Goal: Information Seeking & Learning: Learn about a topic

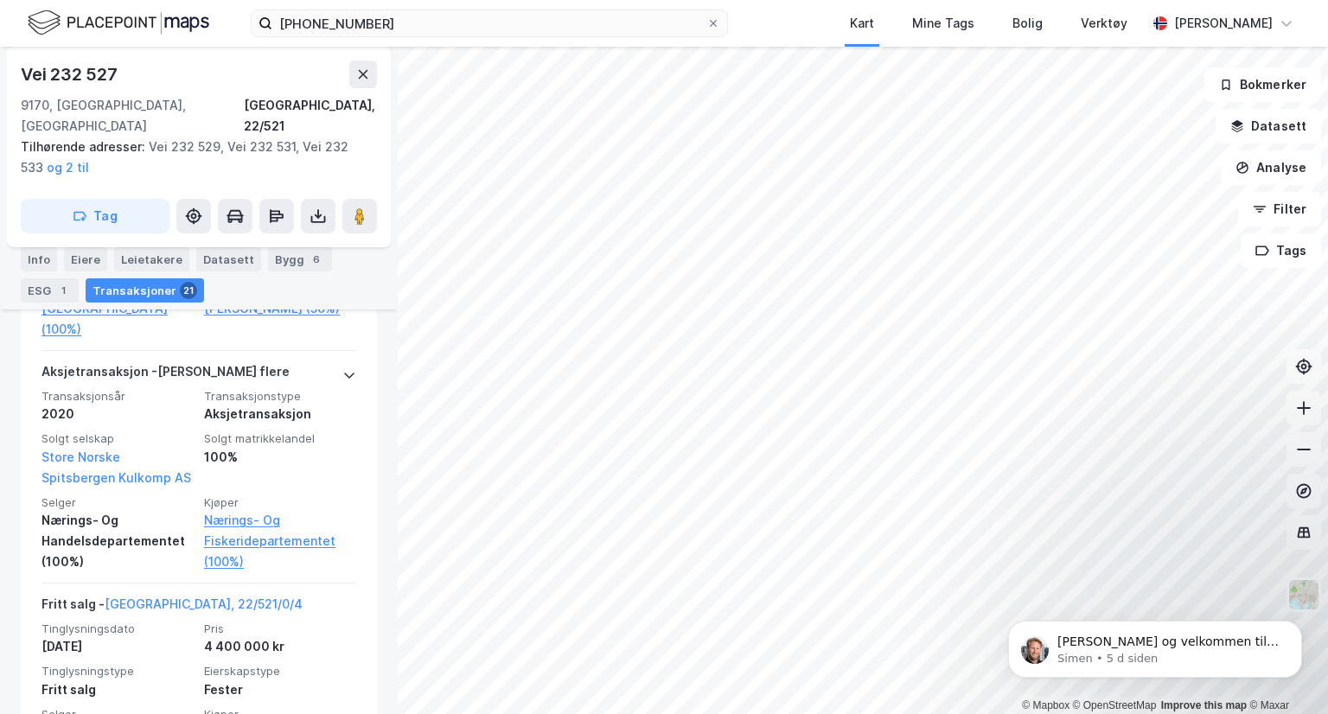
scroll to position [1397, 0]
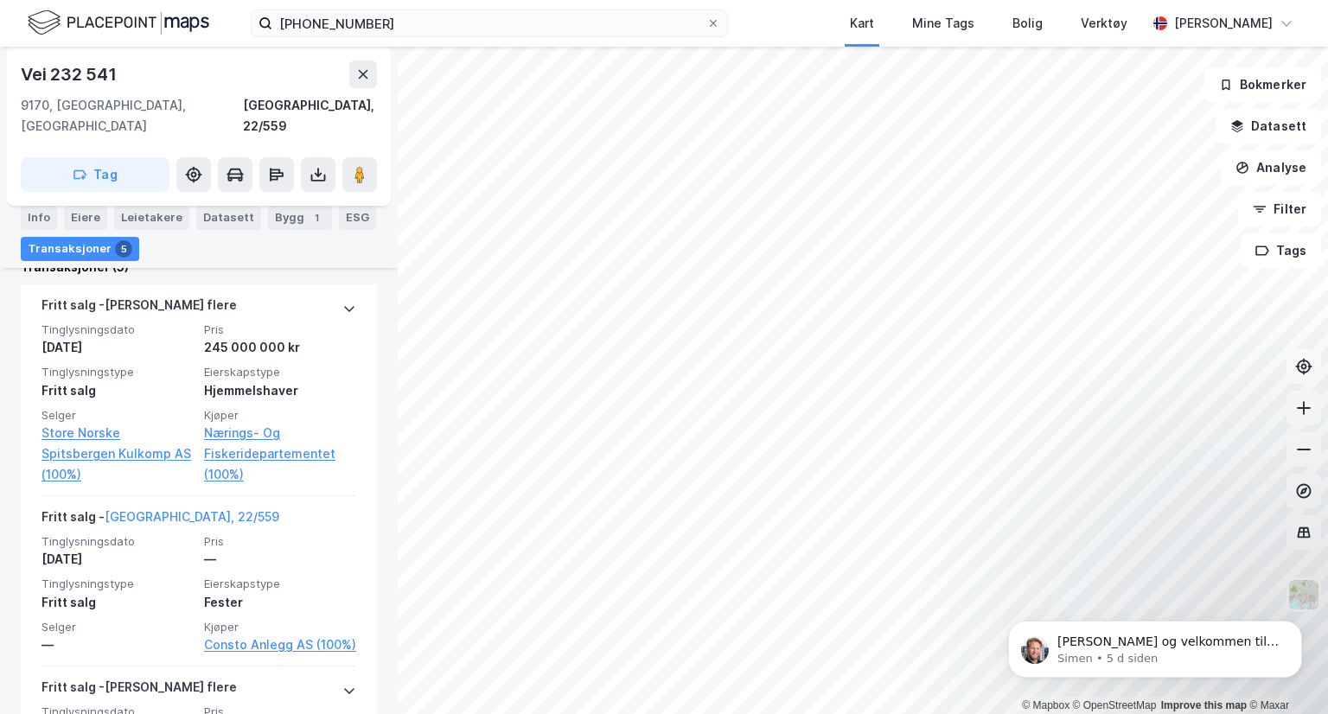
scroll to position [546, 0]
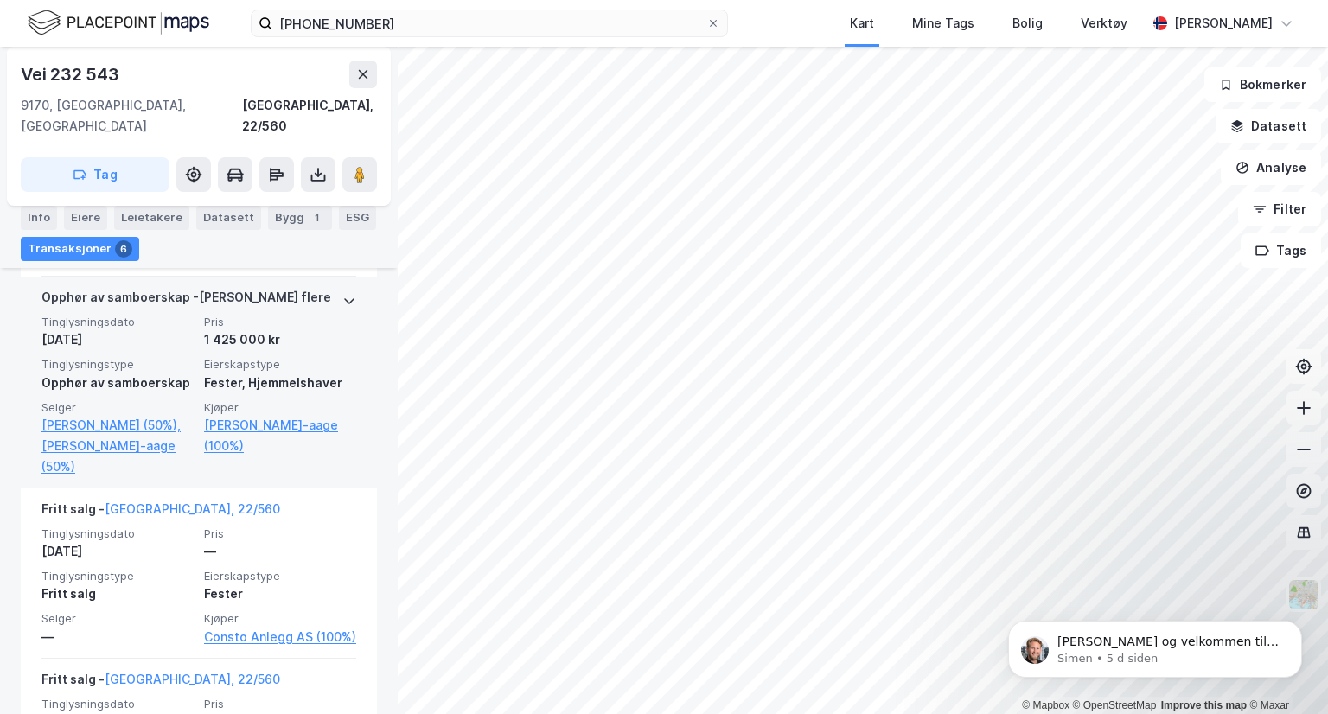
scroll to position [729, 0]
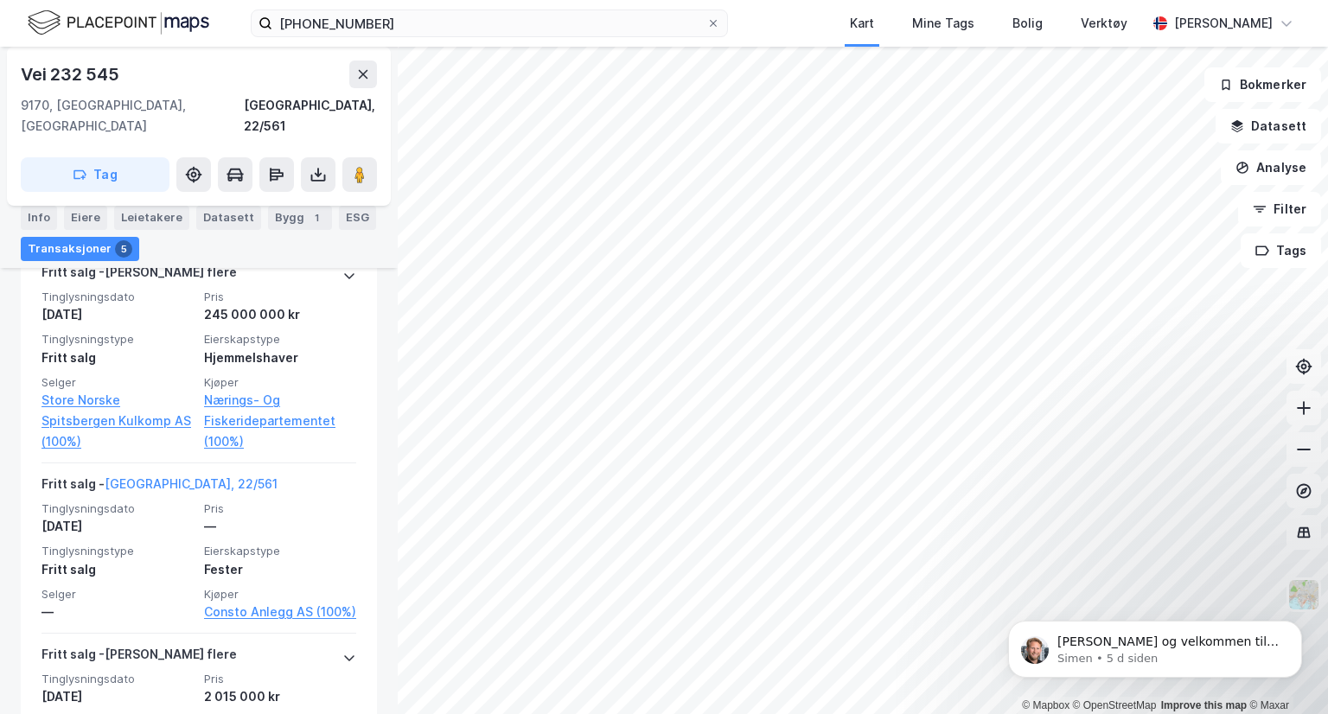
scroll to position [579, 0]
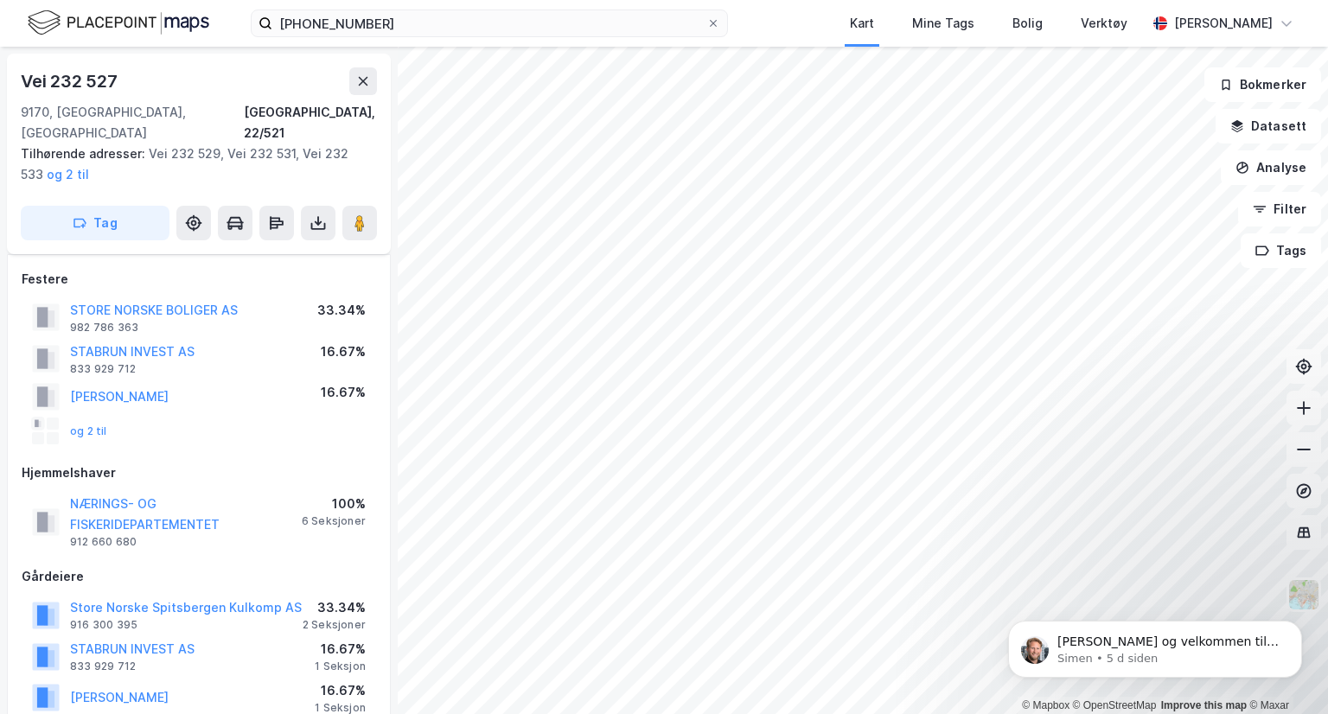
scroll to position [460, 0]
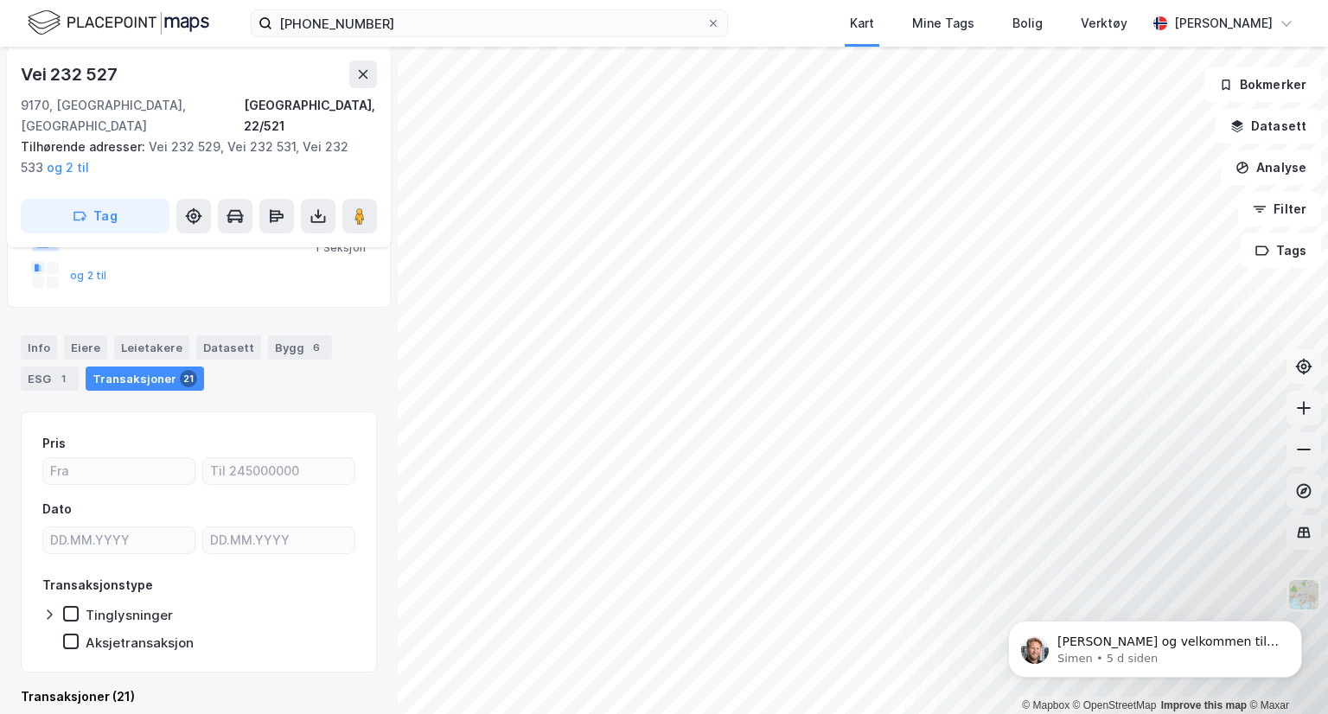
click at [150, 78] on div "Vei 232 527" at bounding box center [199, 75] width 356 height 28
copy div "Vei 232 527"
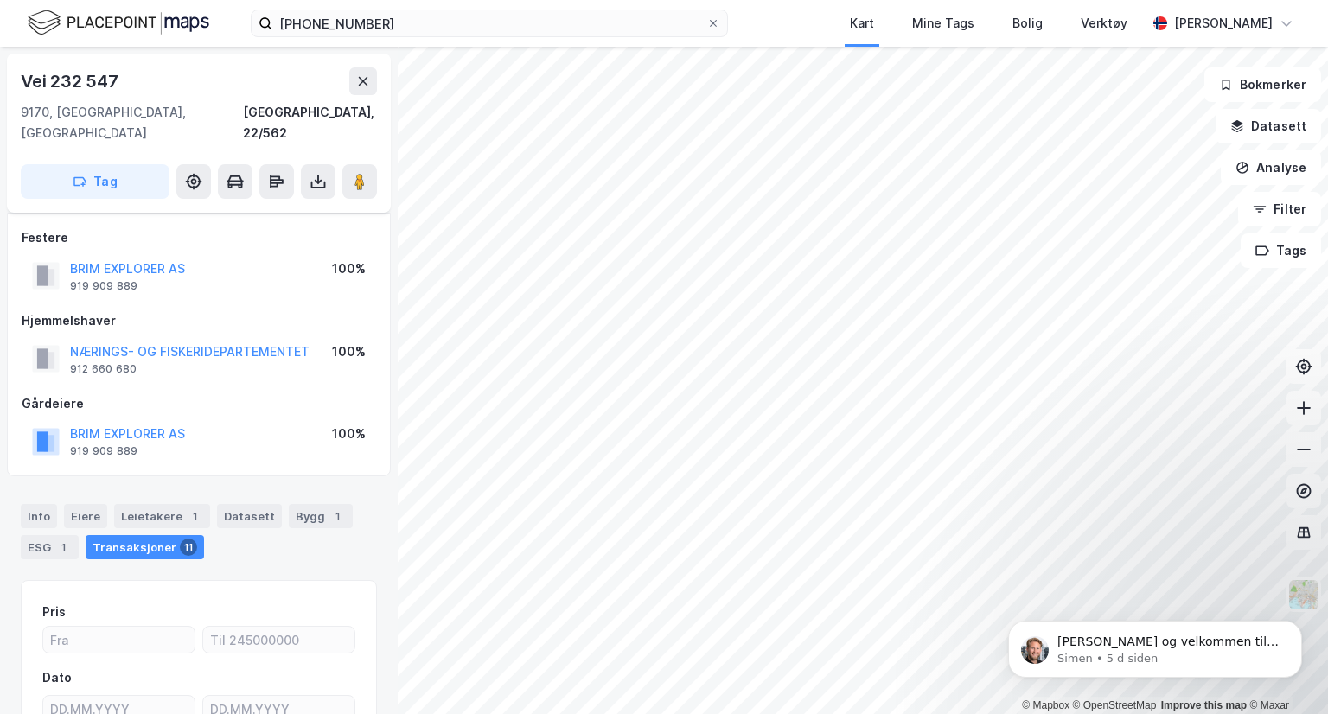
scroll to position [169, 0]
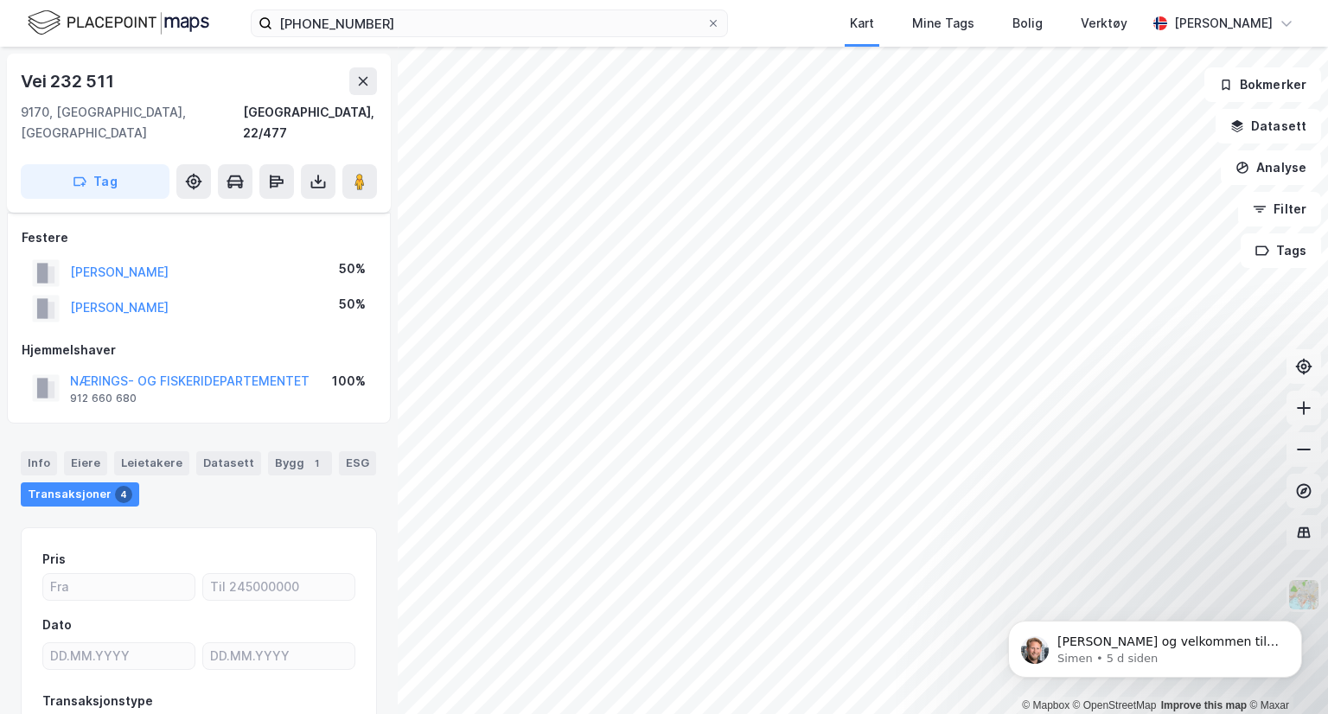
scroll to position [116, 0]
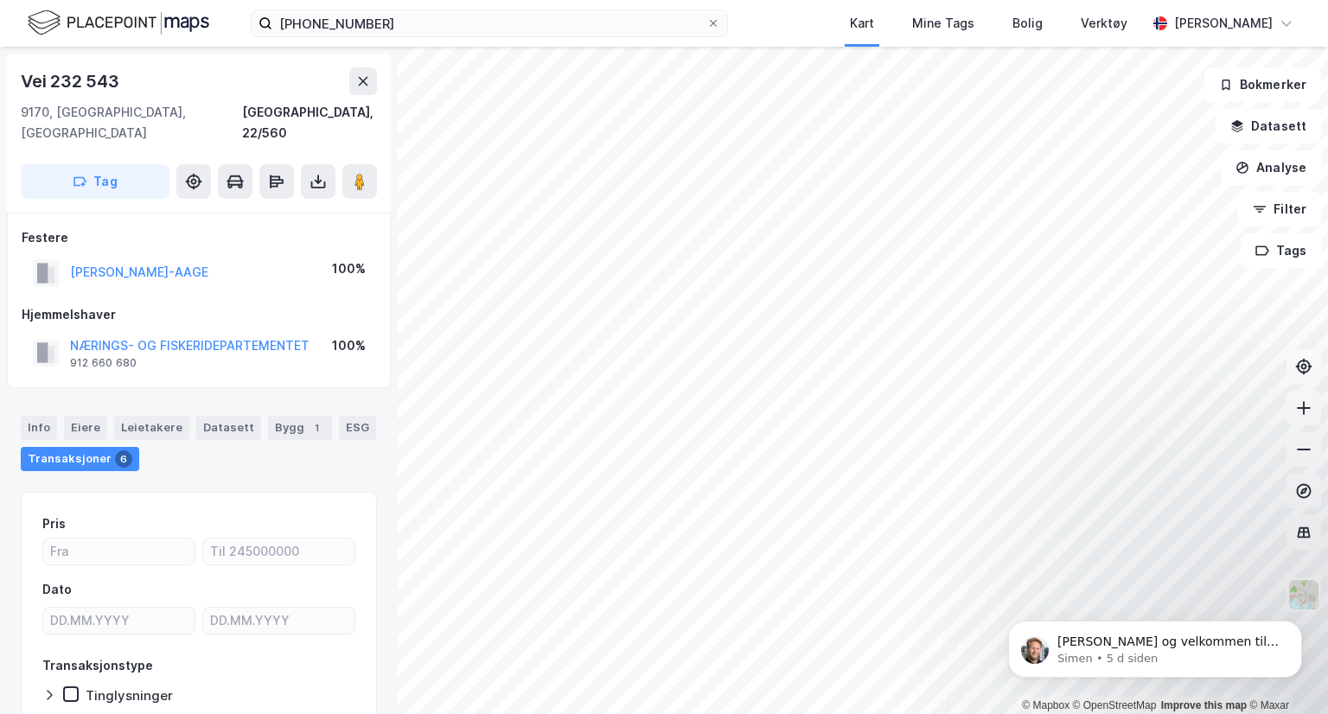
scroll to position [80, 0]
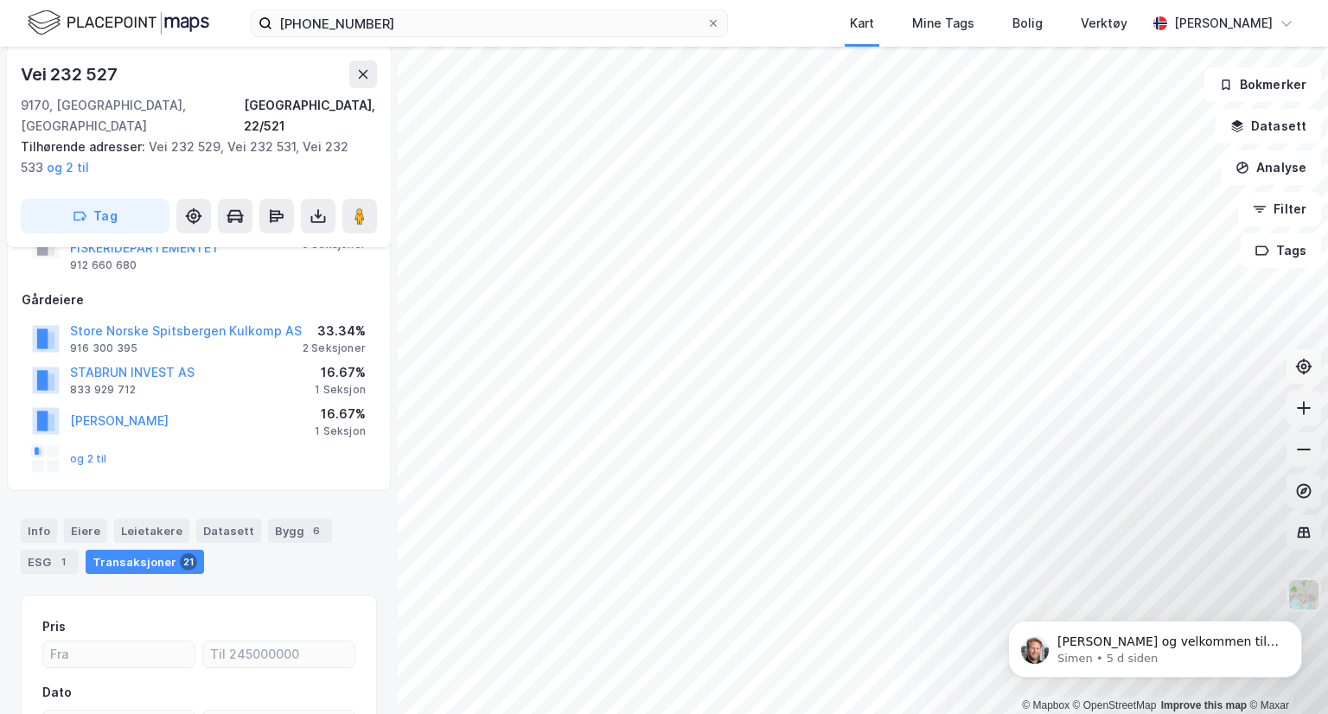
scroll to position [380, 0]
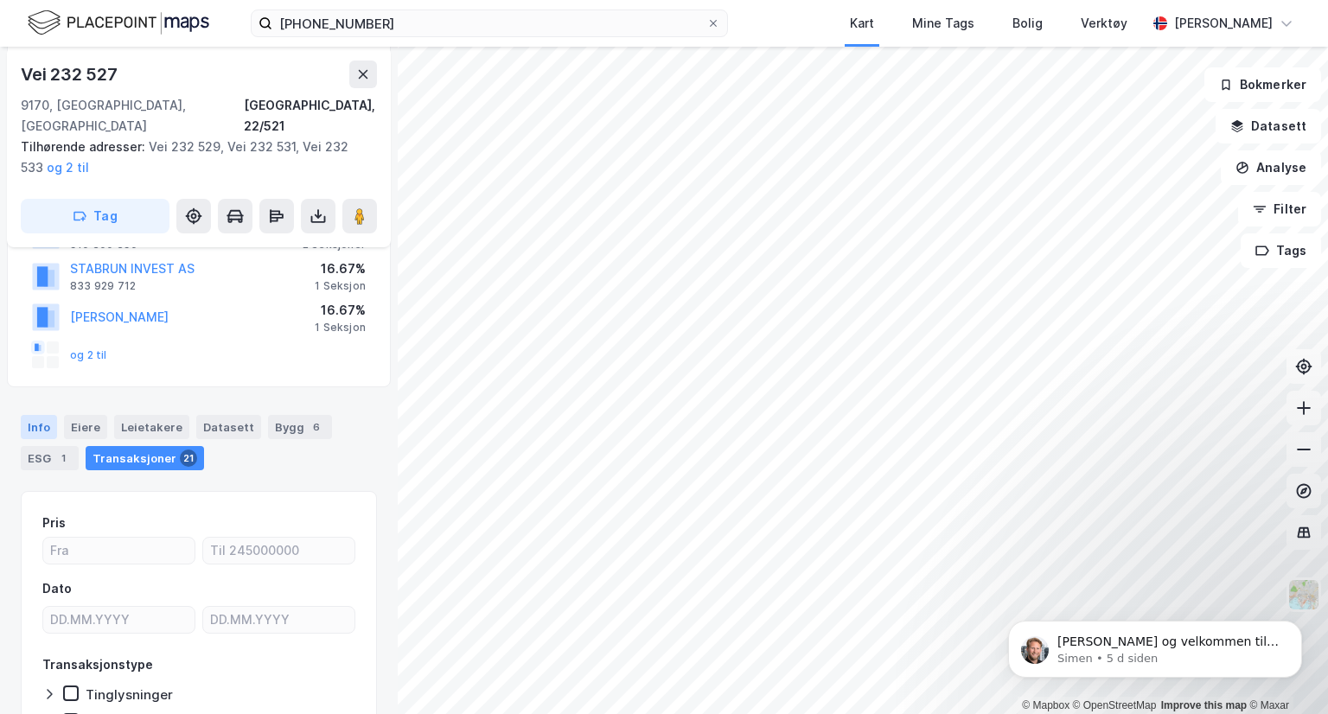
click at [43, 415] on div "Info" at bounding box center [39, 427] width 36 height 24
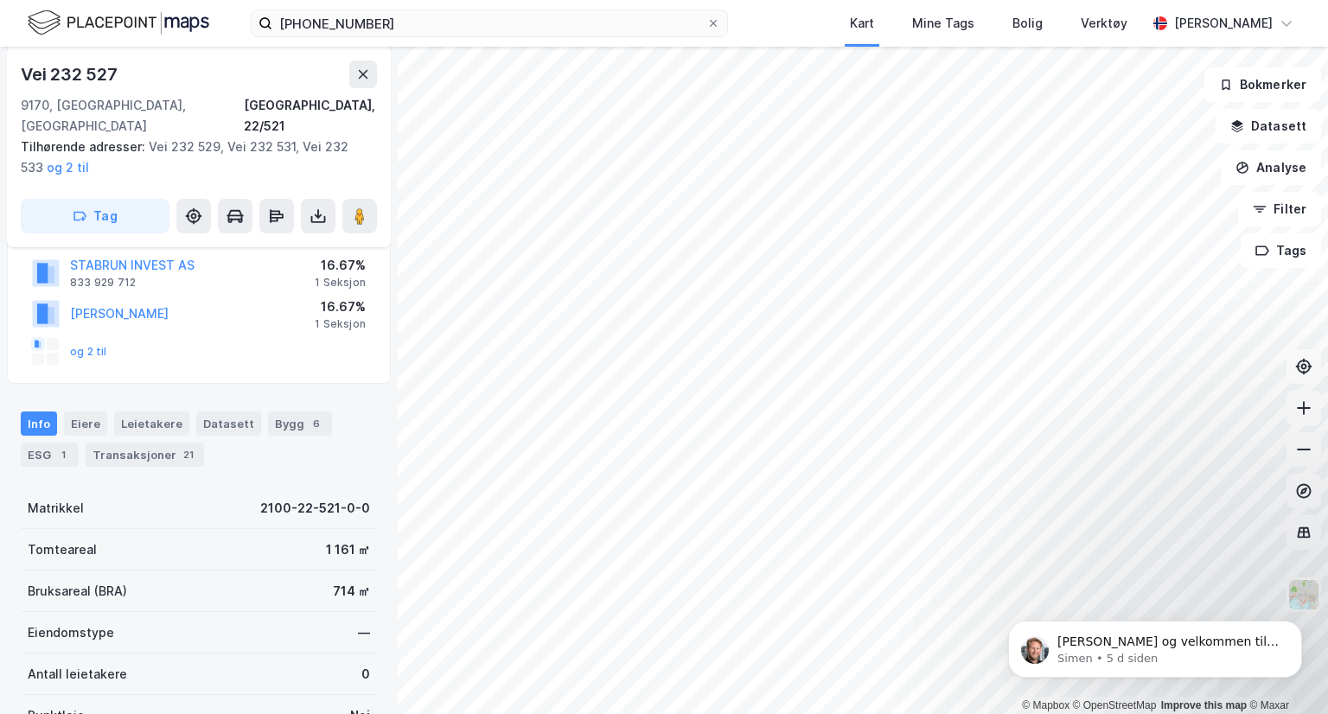
scroll to position [377, 0]
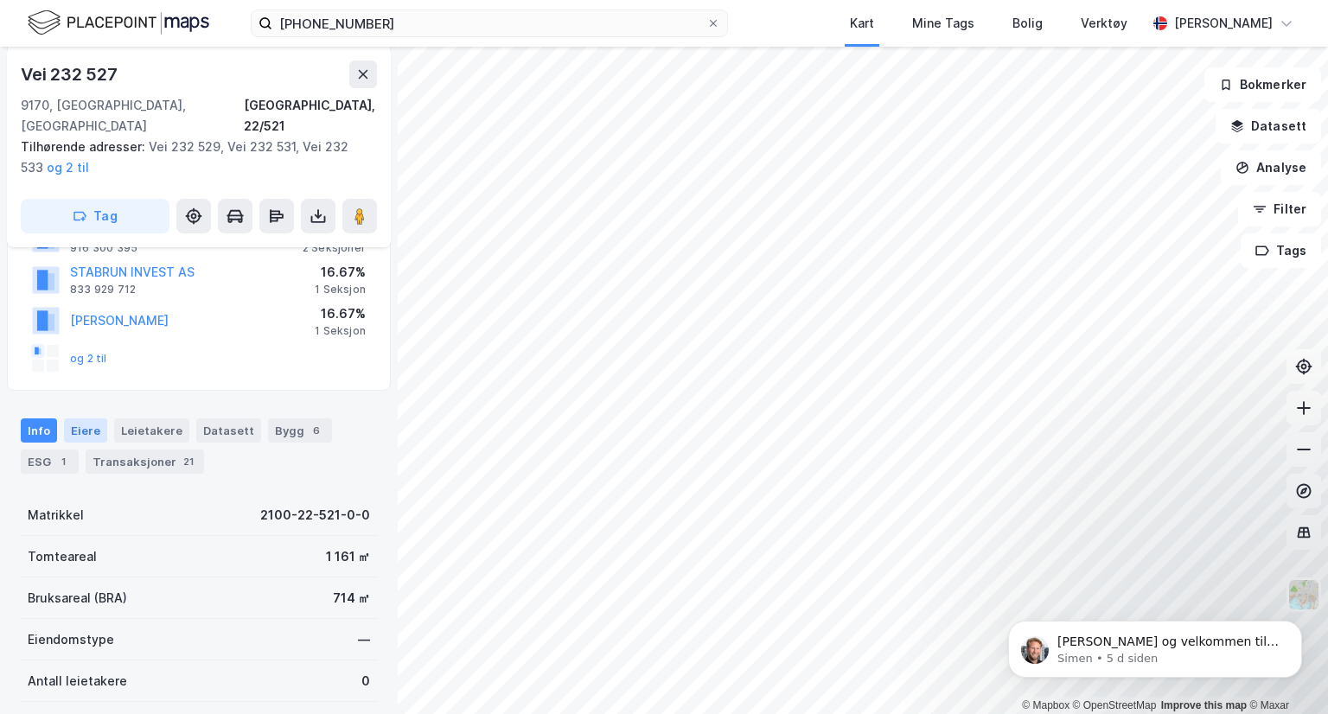
click at [88, 418] on div "Eiere" at bounding box center [85, 430] width 43 height 24
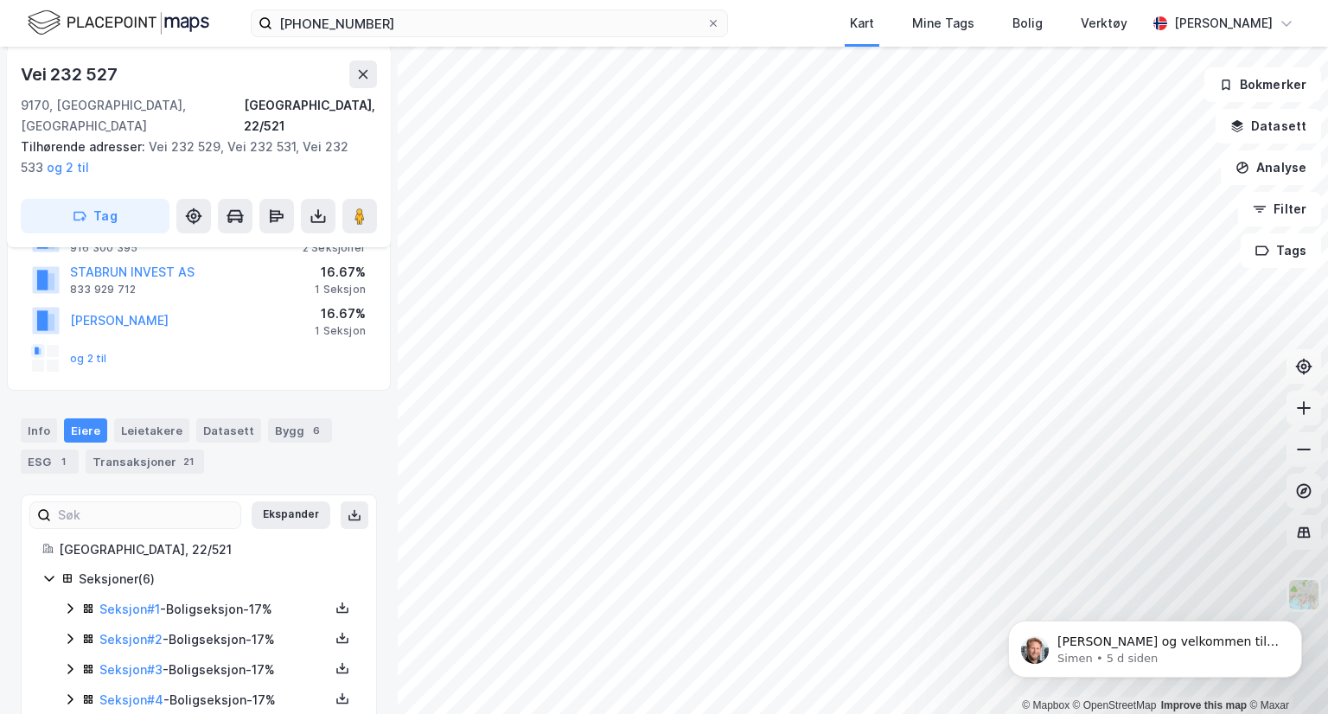
scroll to position [456, 0]
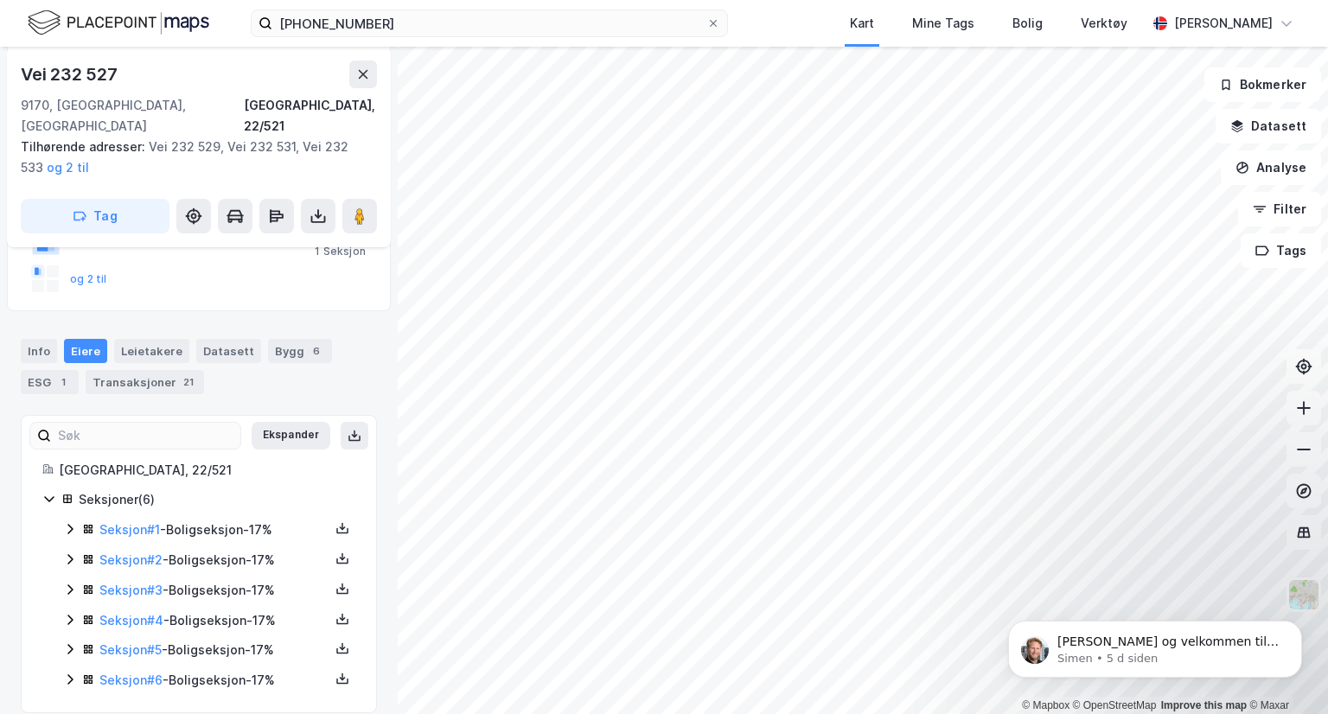
click at [71, 642] on icon at bounding box center [70, 649] width 14 height 14
click at [70, 615] on icon at bounding box center [69, 620] width 5 height 10
click at [69, 584] on icon at bounding box center [69, 589] width 5 height 10
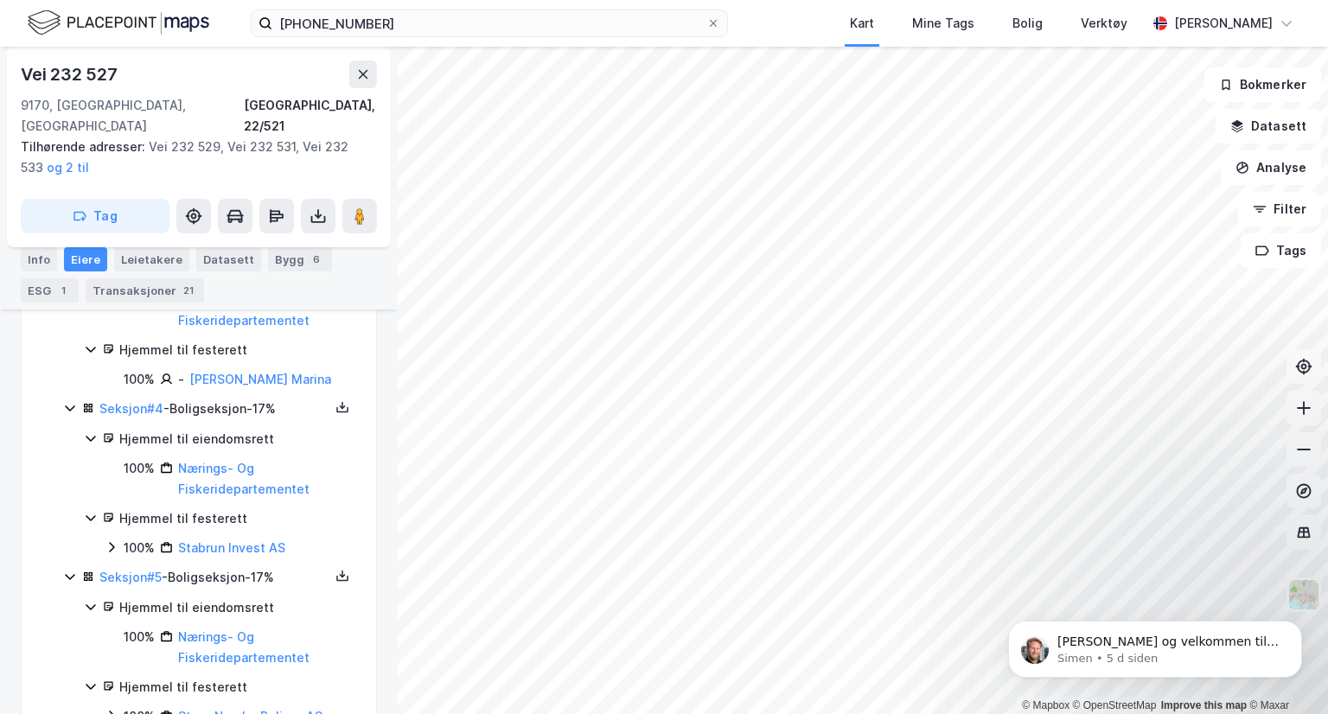
scroll to position [788, 0]
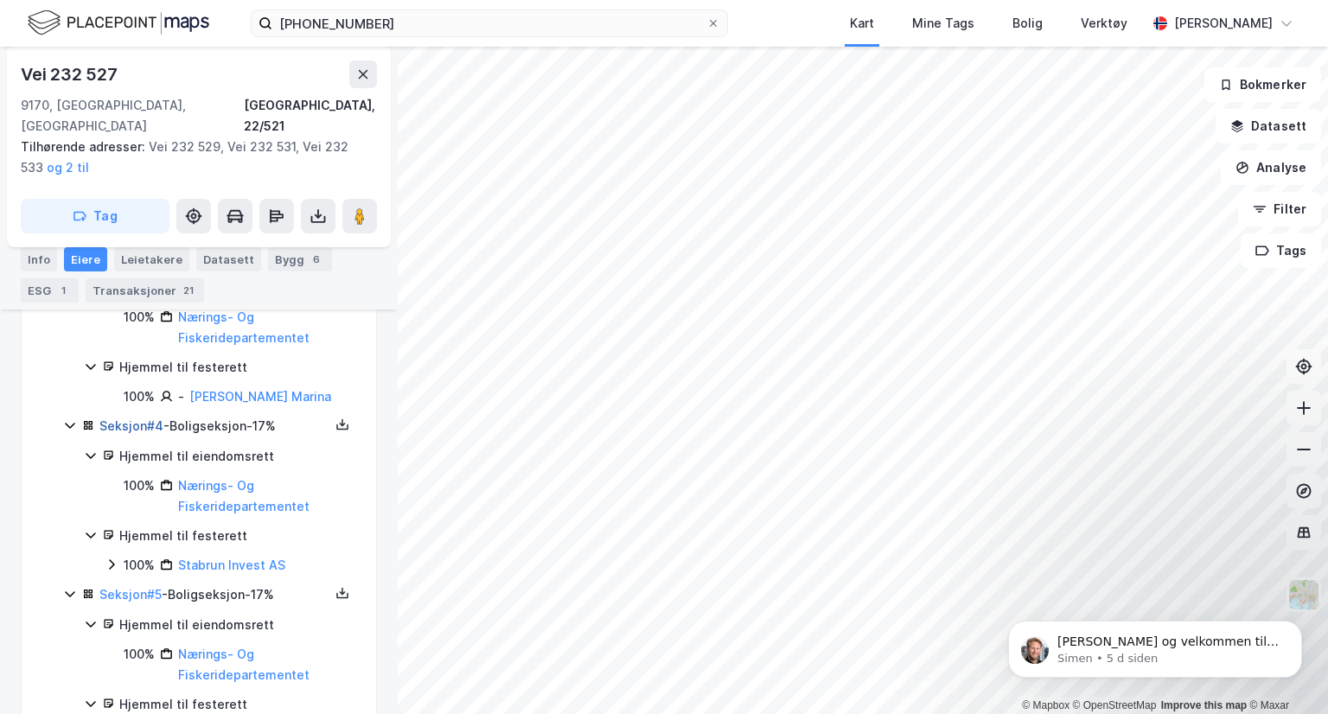
click at [134, 418] on link "Seksjon # 4" at bounding box center [131, 425] width 64 height 15
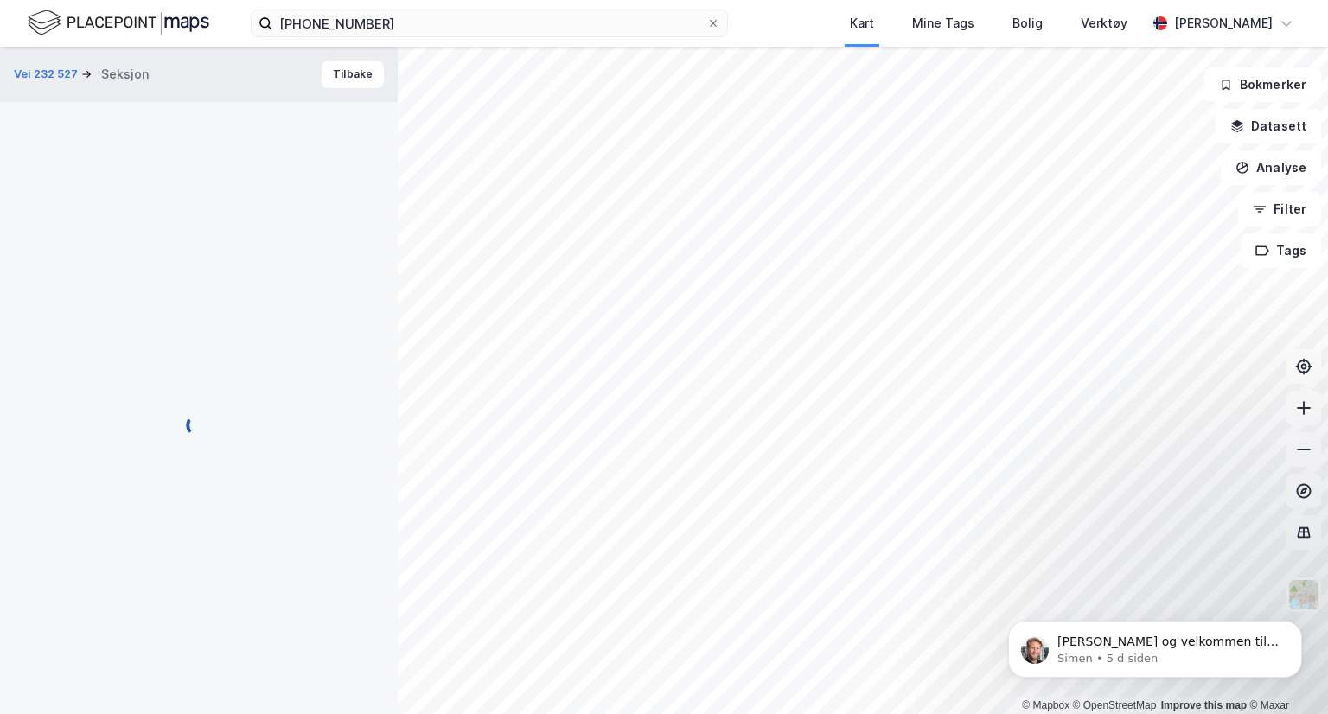
scroll to position [242, 0]
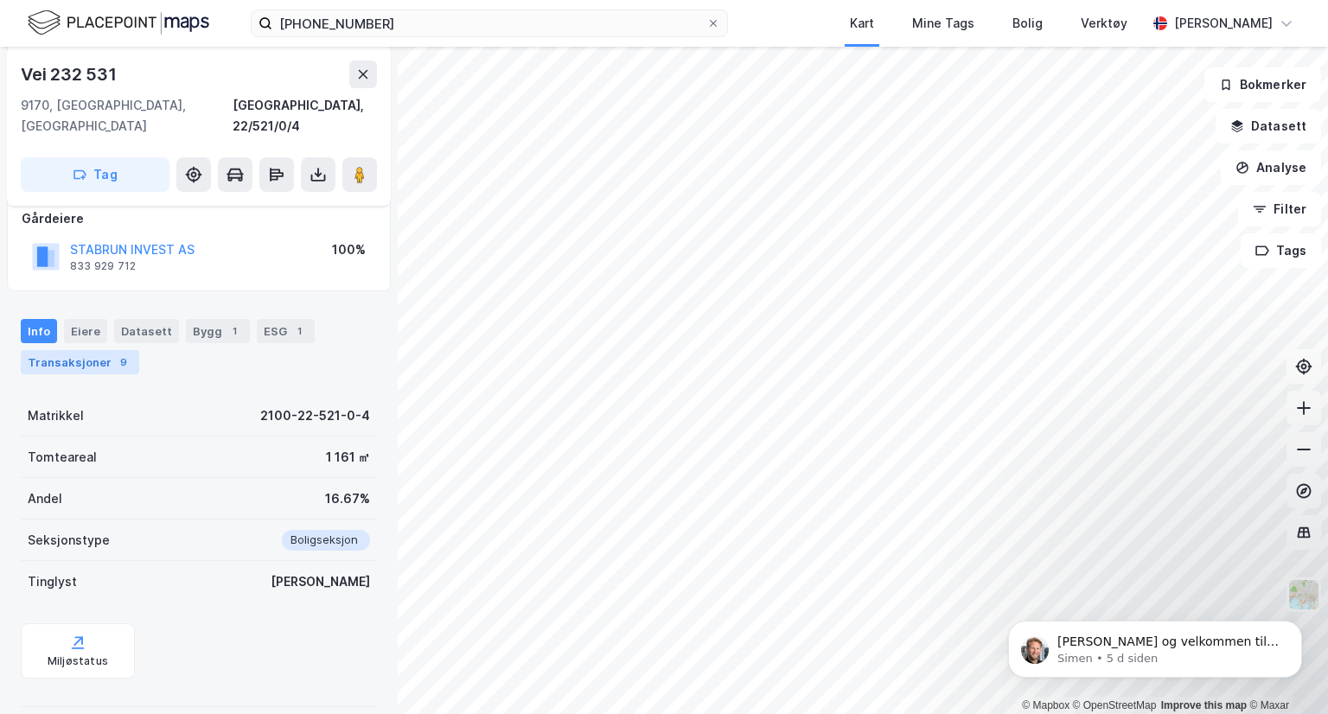
click at [86, 350] on div "Transaksjoner 9" at bounding box center [80, 362] width 118 height 24
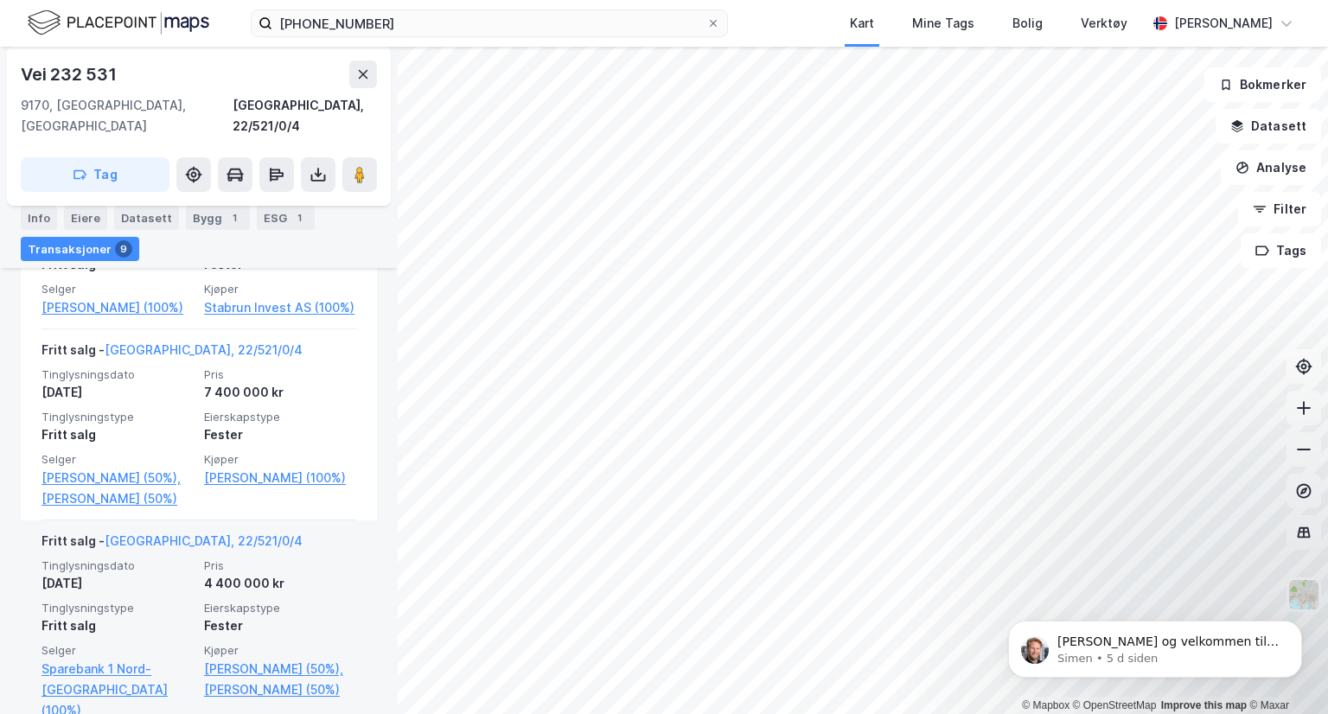
scroll to position [770, 0]
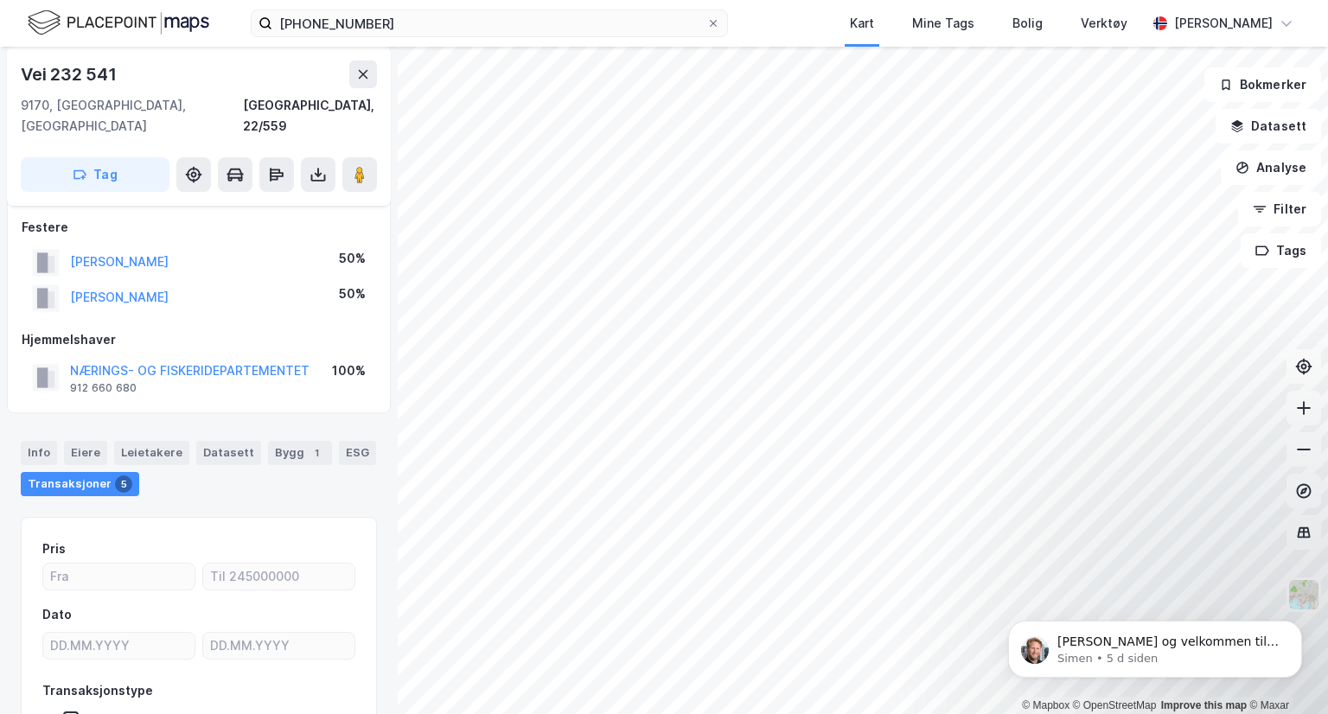
scroll to position [10, 0]
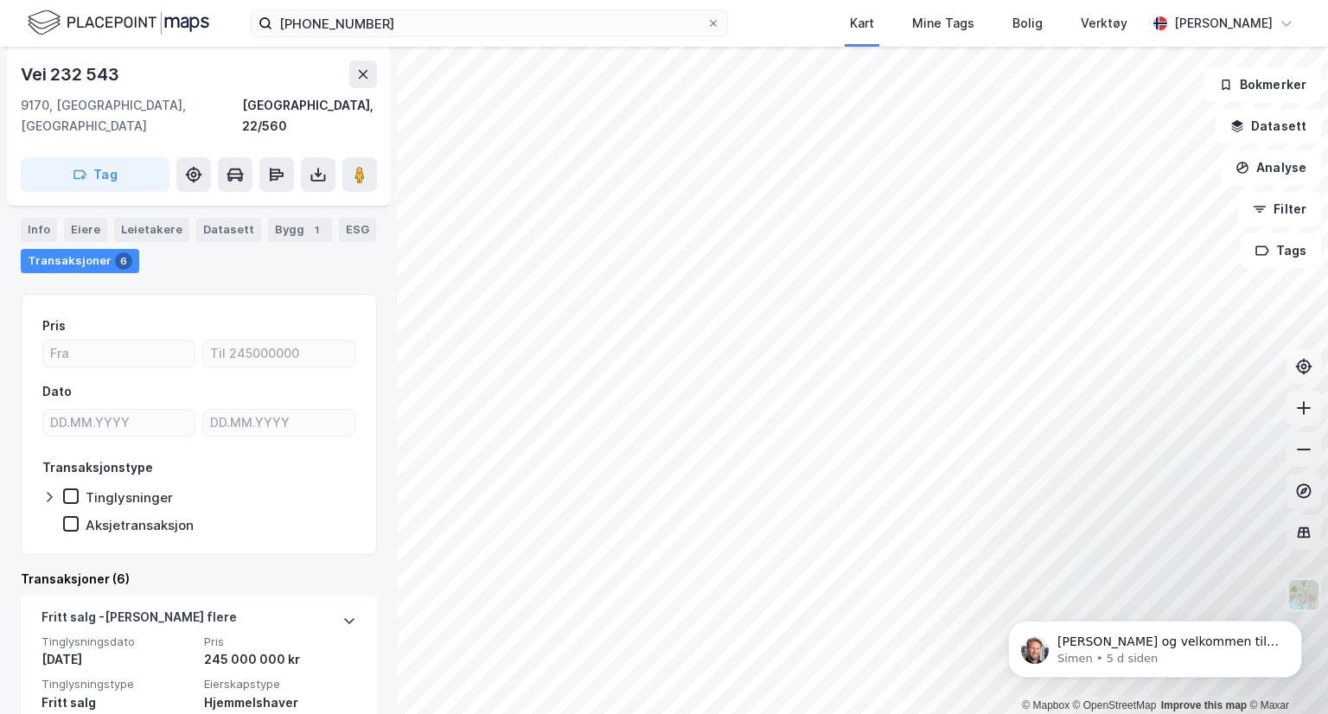
scroll to position [163, 0]
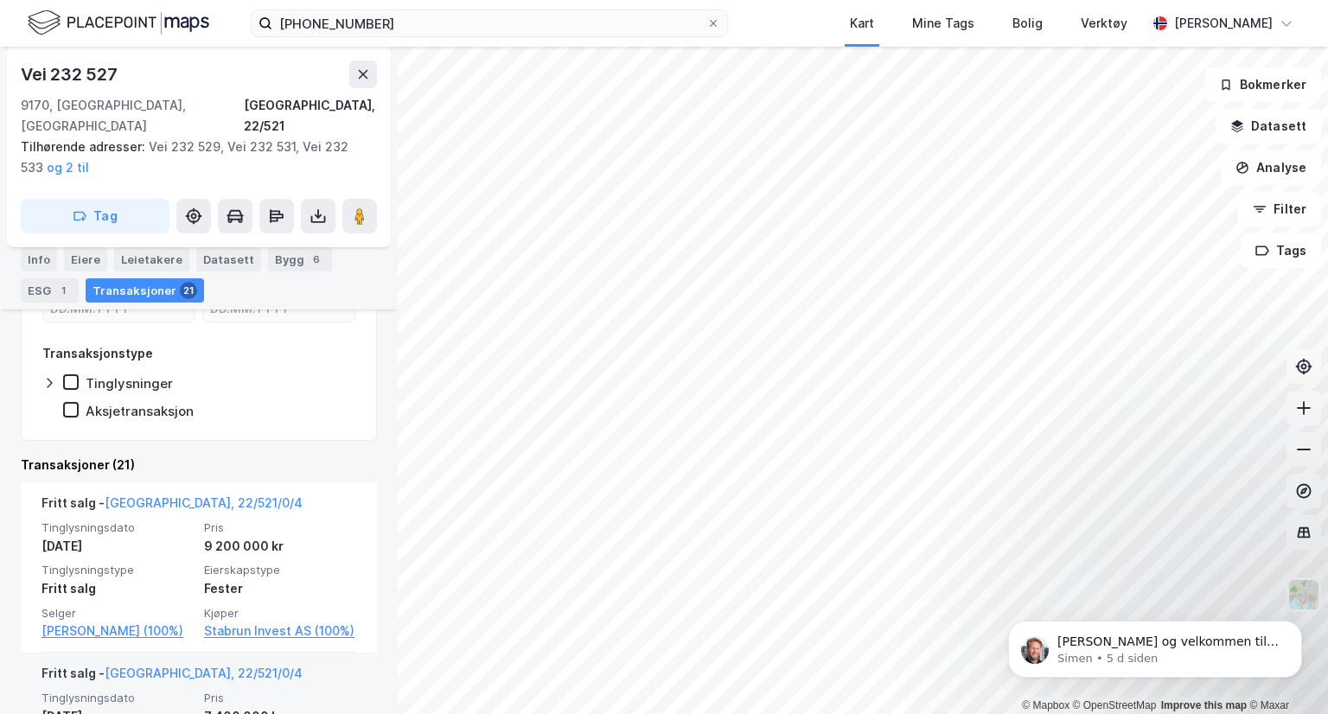
scroll to position [688, 0]
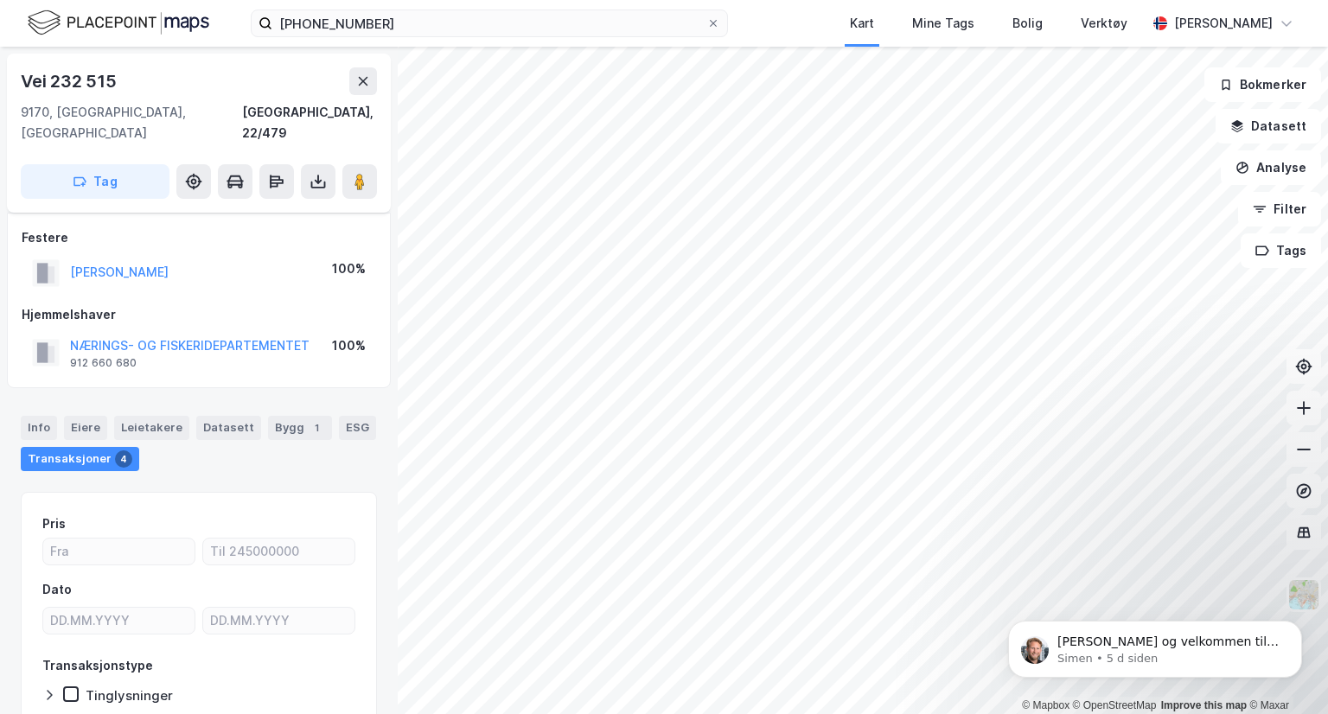
scroll to position [80, 0]
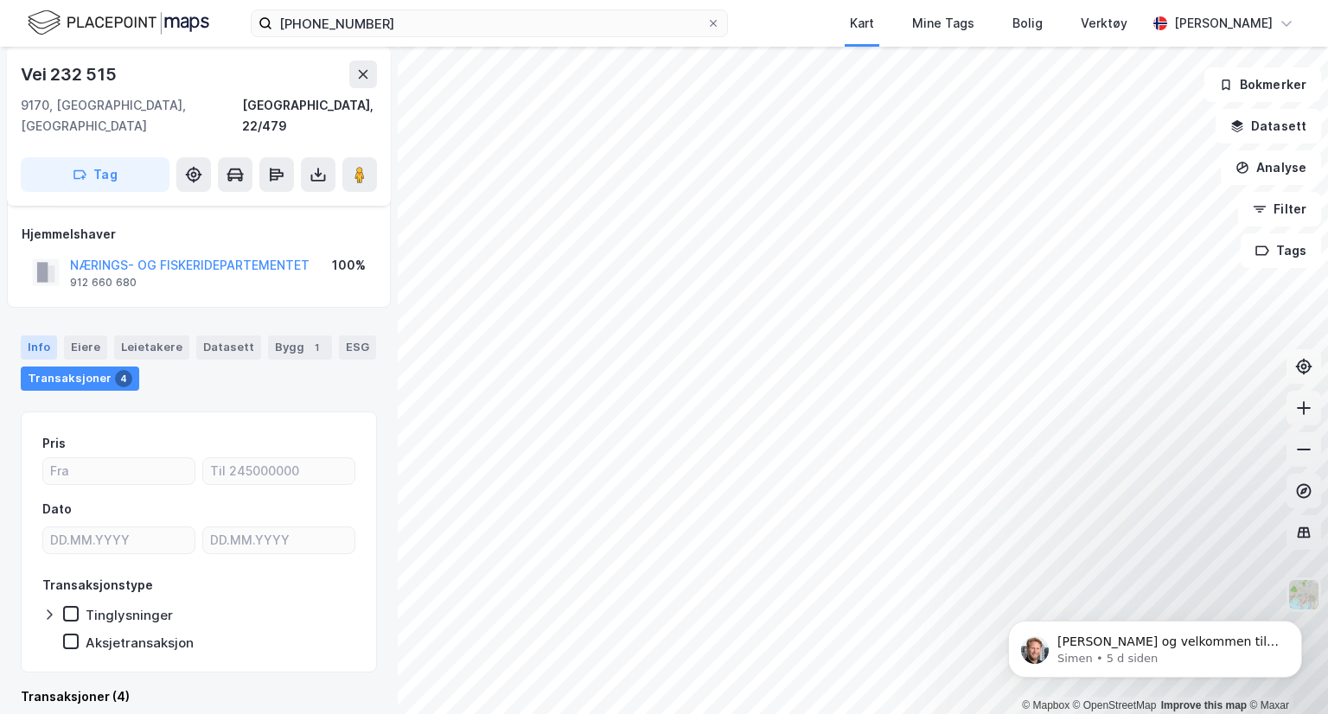
click at [45, 335] on div "Info" at bounding box center [39, 347] width 36 height 24
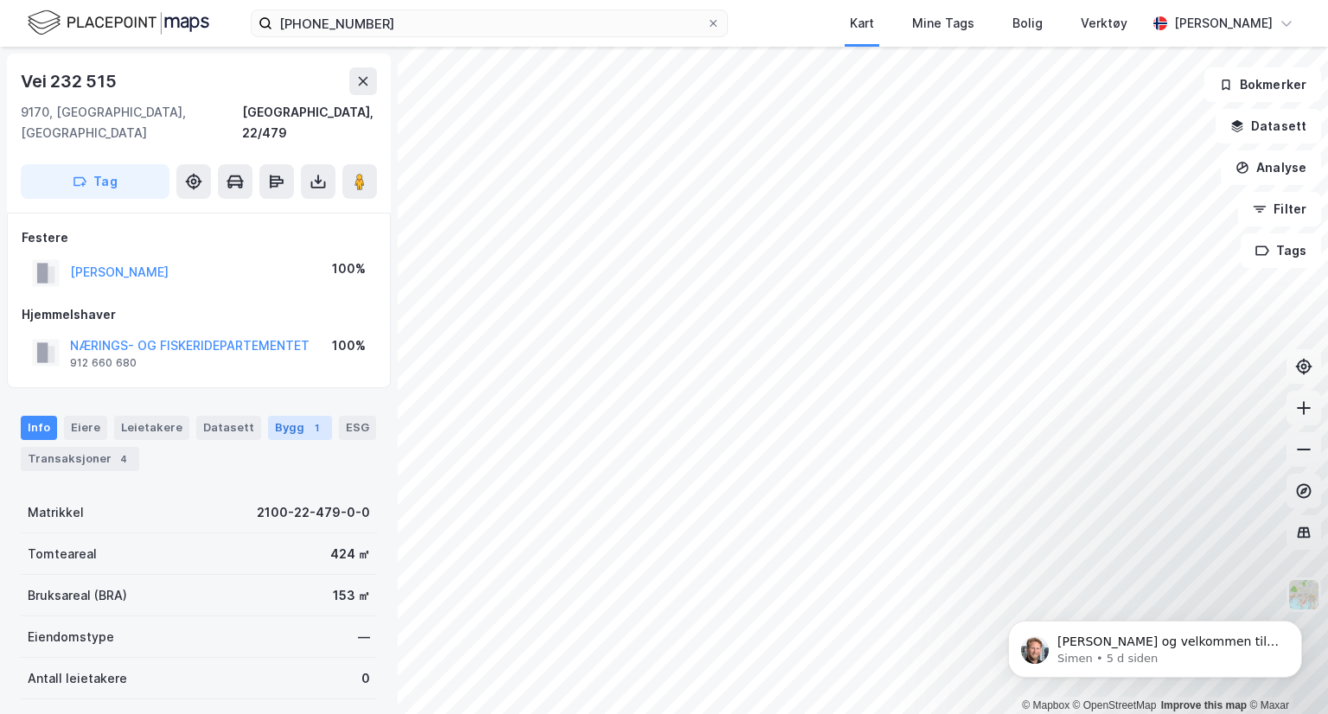
click at [283, 416] on div "Bygg 1" at bounding box center [300, 428] width 64 height 24
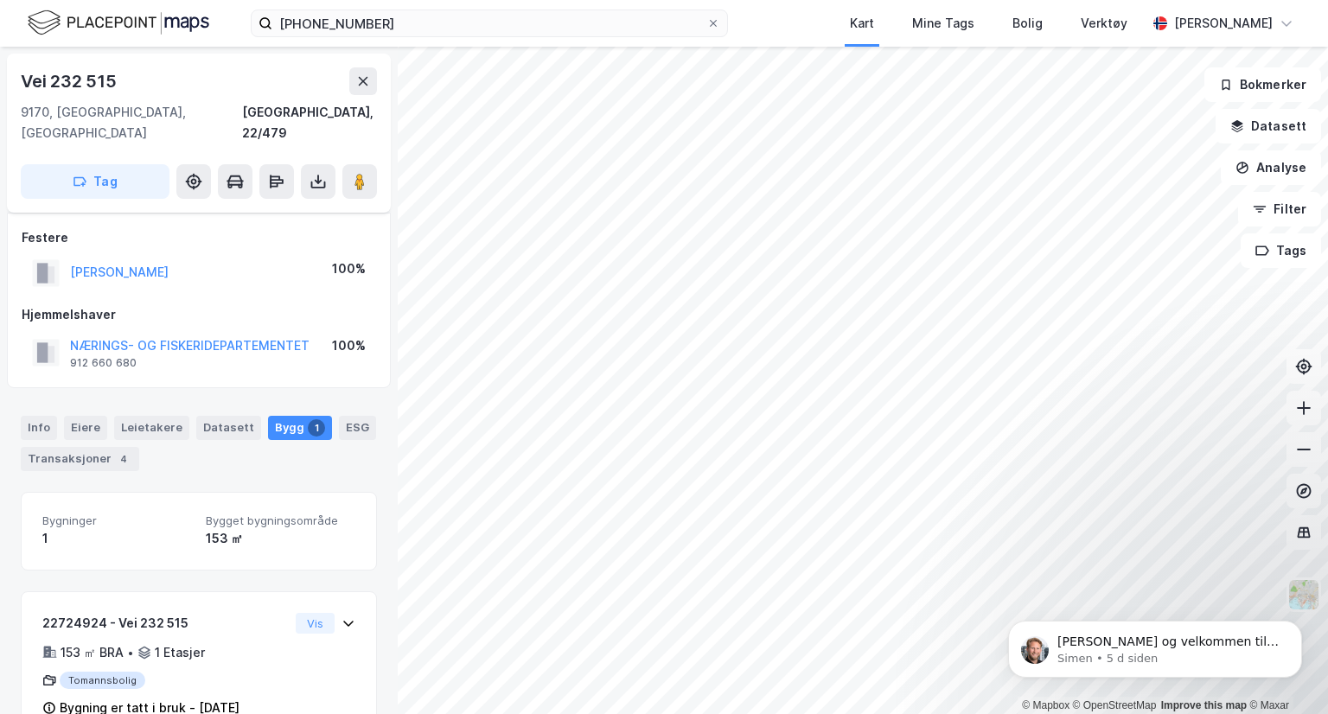
scroll to position [24, 0]
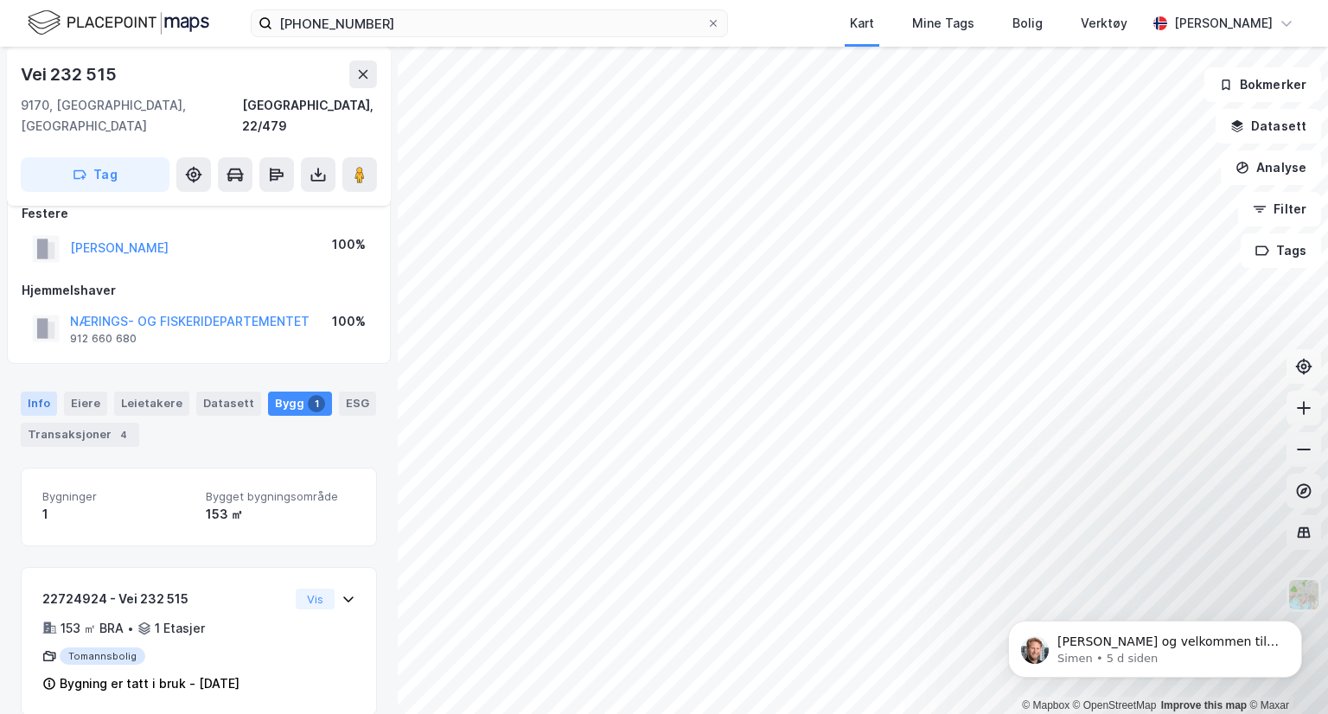
click at [38, 392] on div "Info" at bounding box center [39, 404] width 36 height 24
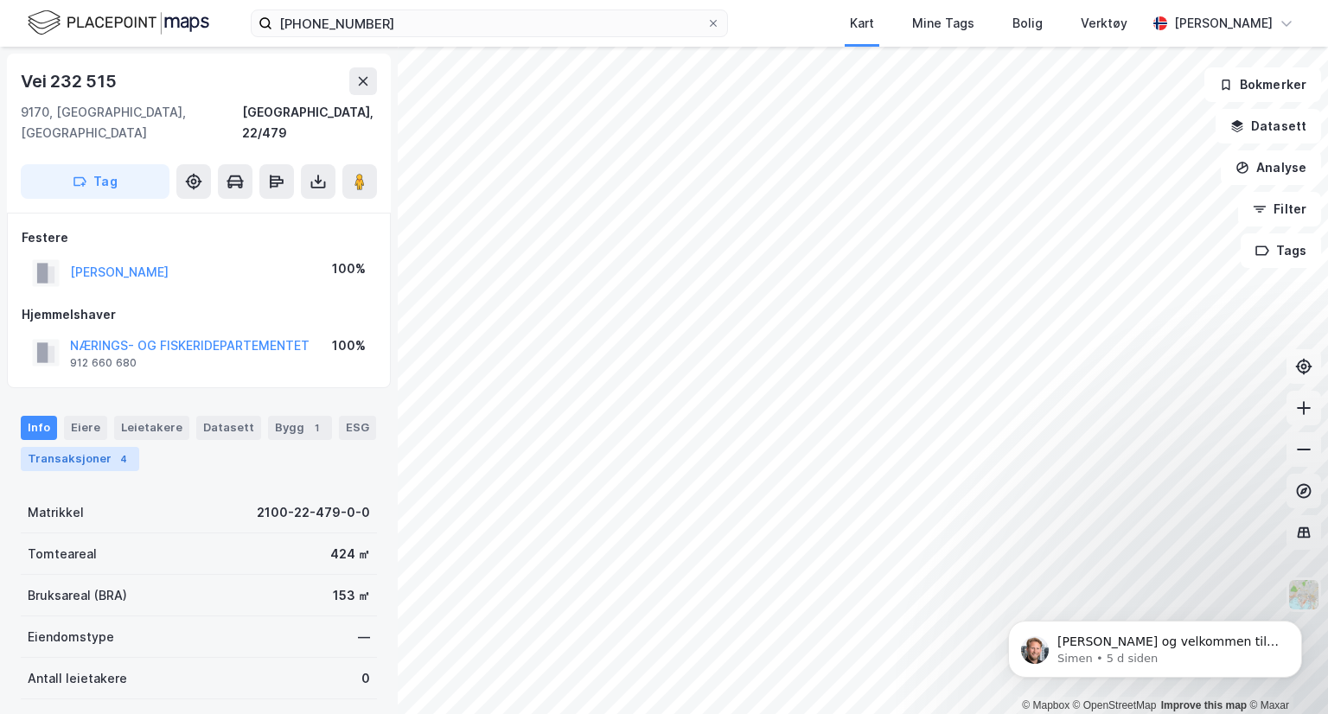
click at [82, 447] on div "Transaksjoner 4" at bounding box center [80, 459] width 118 height 24
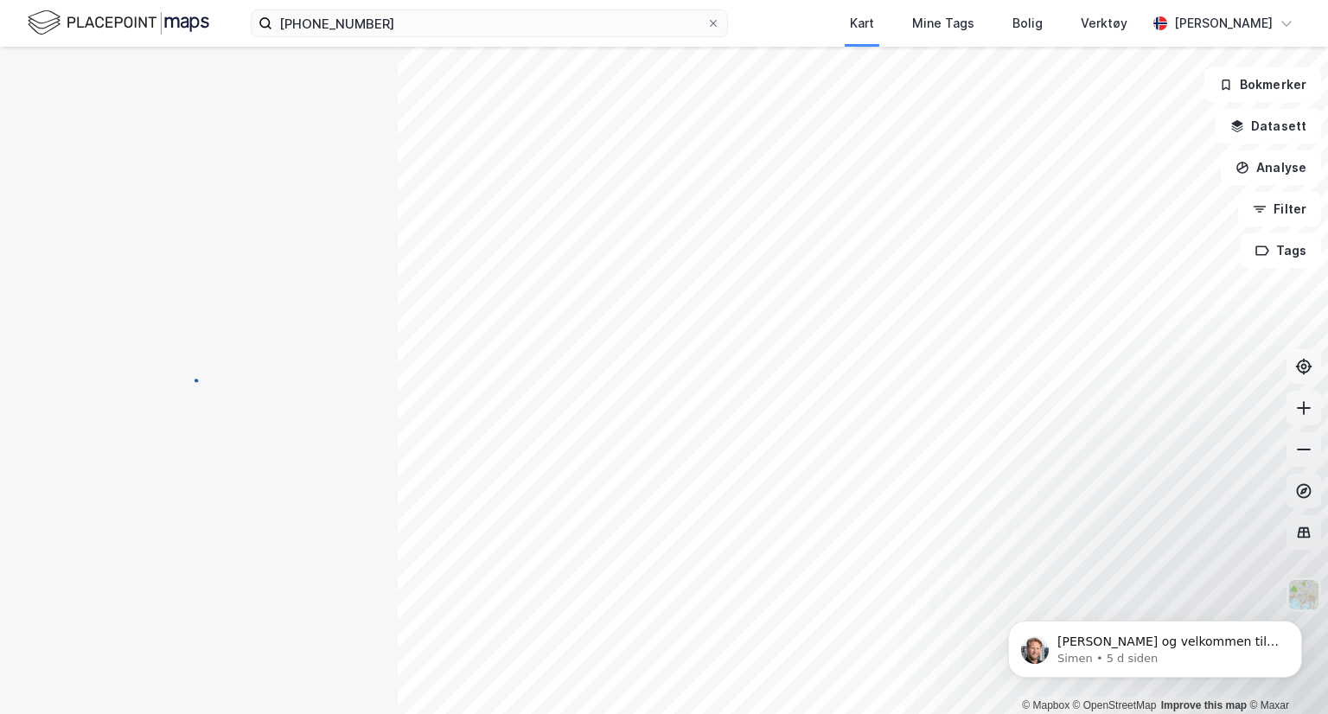
scroll to position [21, 0]
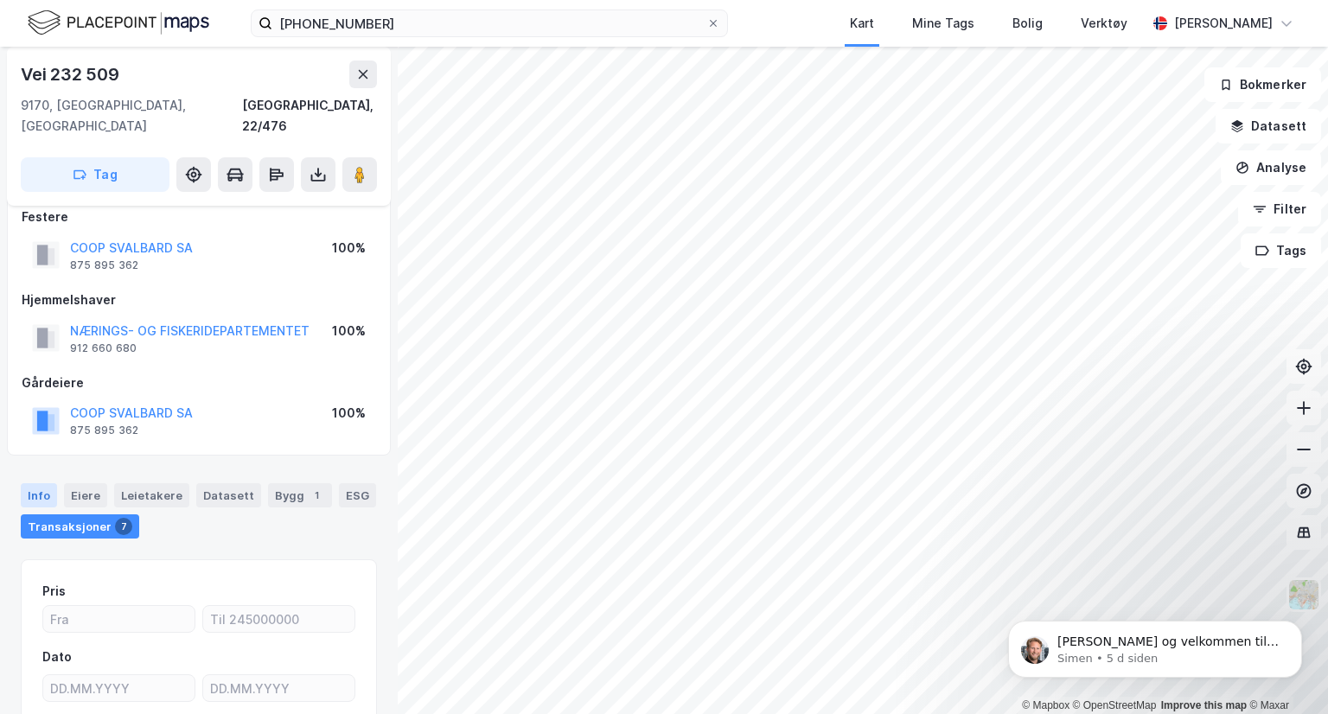
click at [52, 483] on div "Info" at bounding box center [39, 495] width 36 height 24
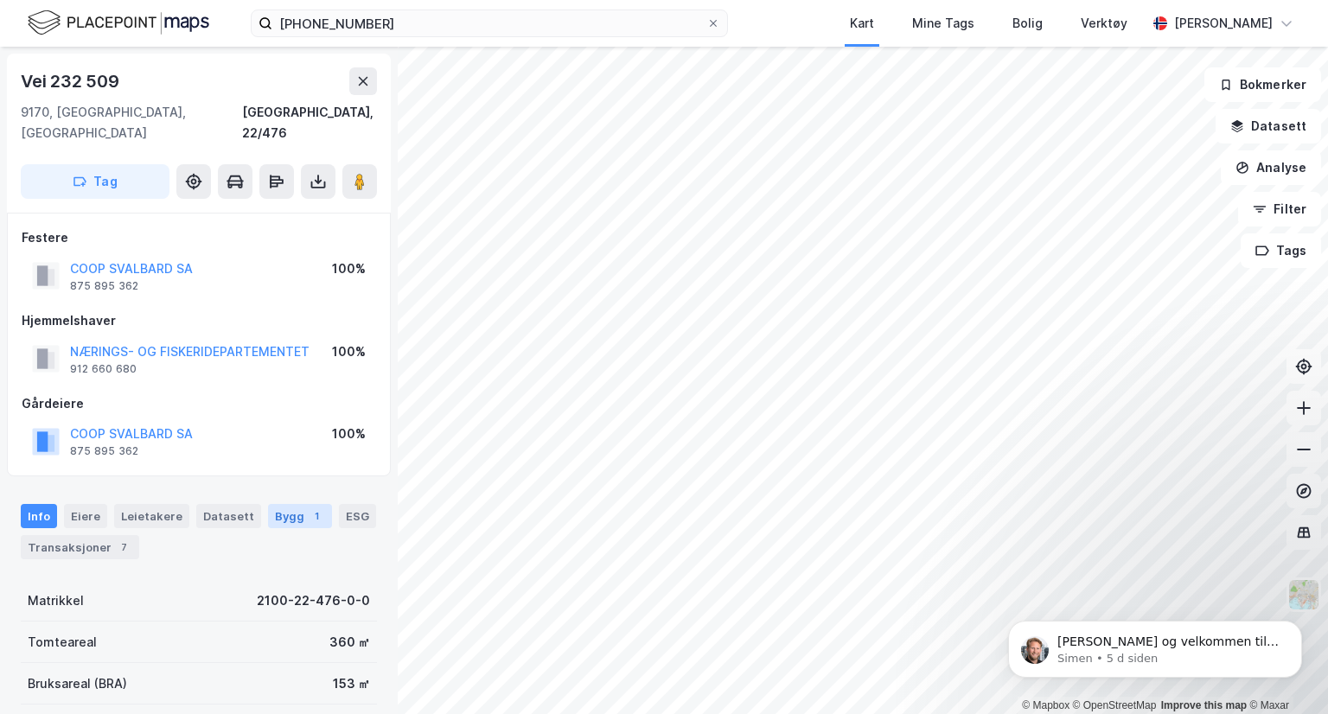
click at [270, 504] on div "Bygg 1" at bounding box center [300, 516] width 64 height 24
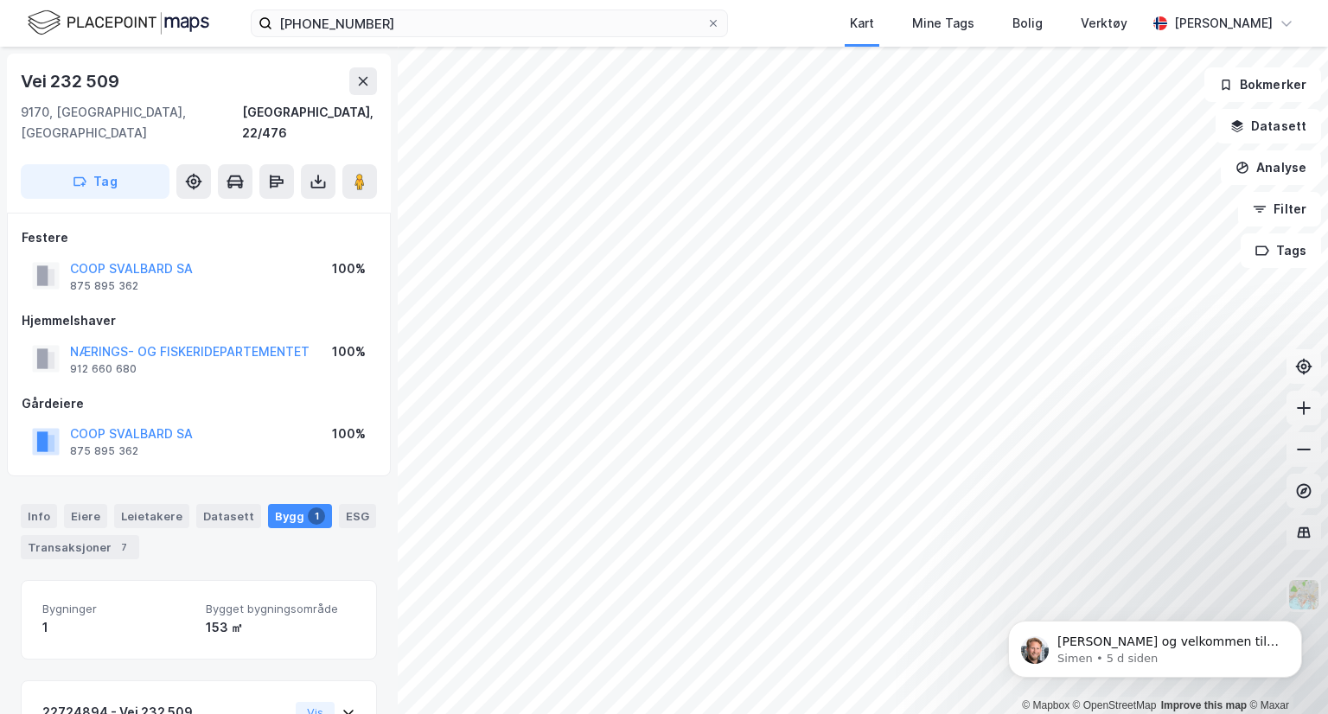
scroll to position [114, 0]
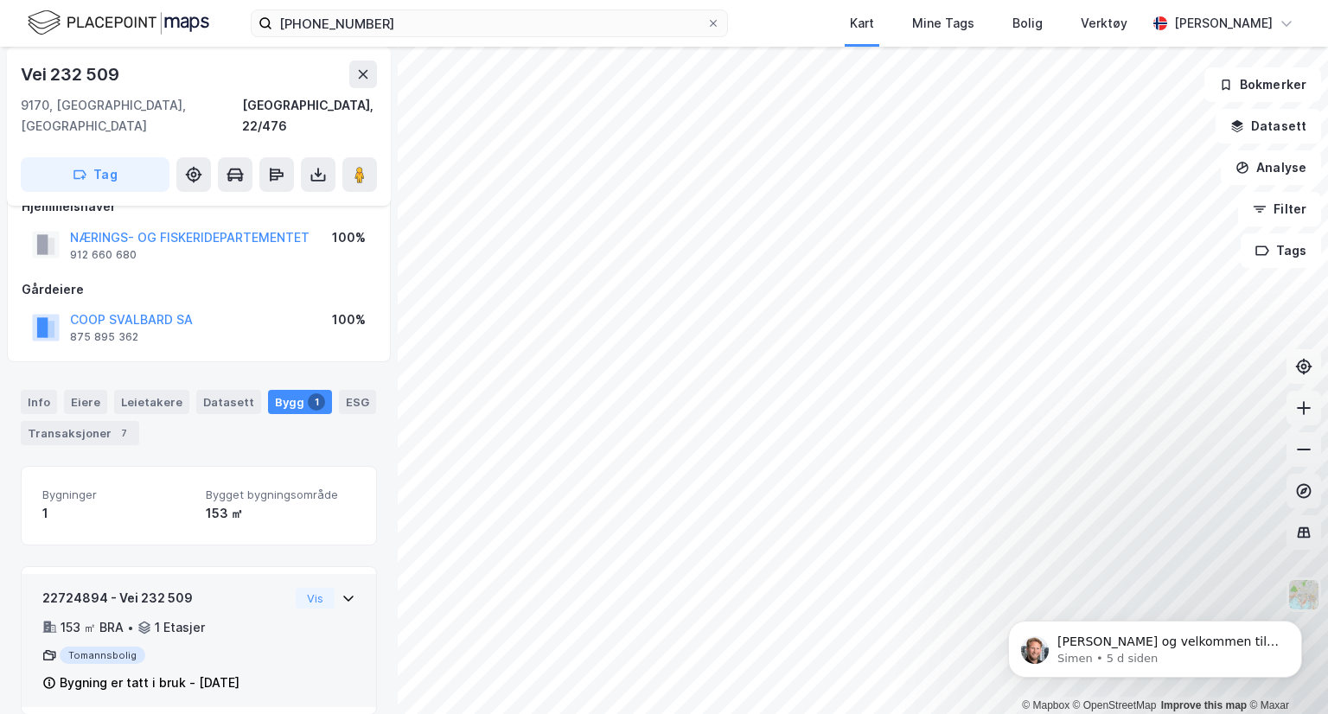
click at [222, 574] on div "22724894 - Vei 232 509 153 ㎡ BRA • 1 Etasjer Tomannsbolig Bygning er tatt i bru…" at bounding box center [199, 640] width 354 height 133
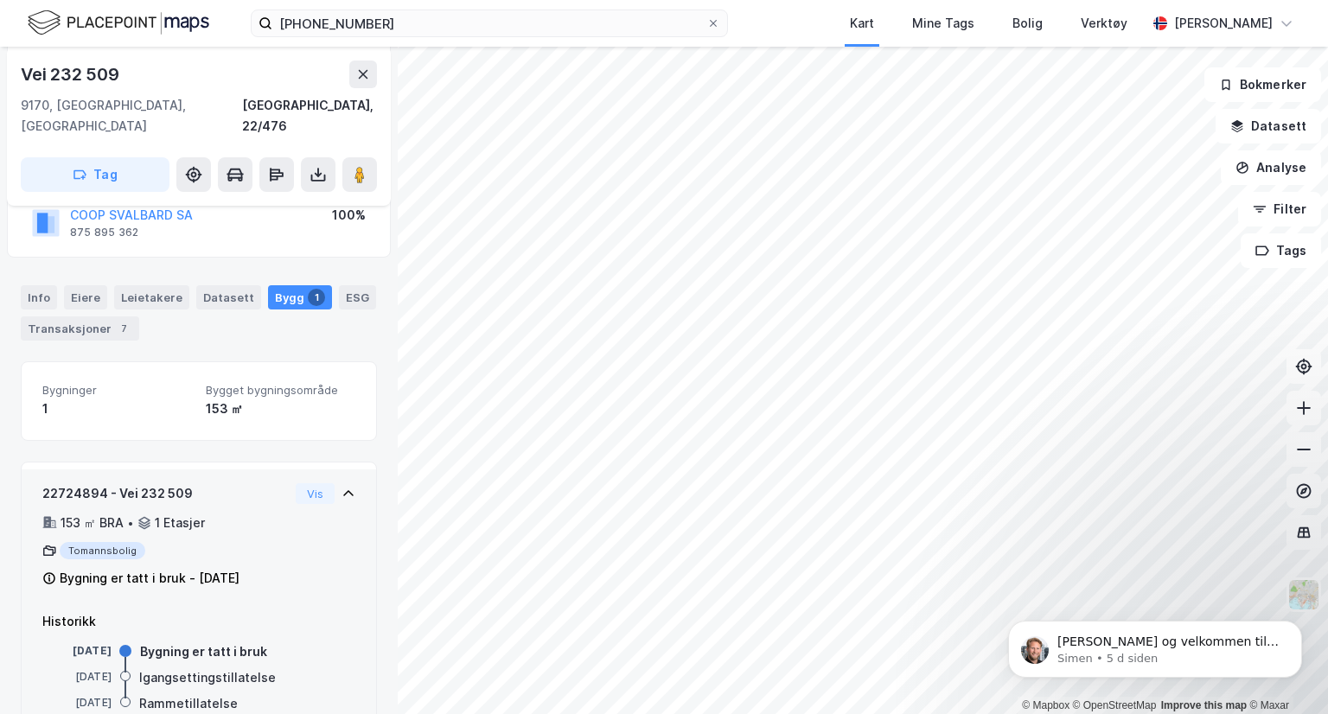
click at [232, 513] on div "153 ㎡ BRA • 1 Etasjer" at bounding box center [165, 523] width 246 height 21
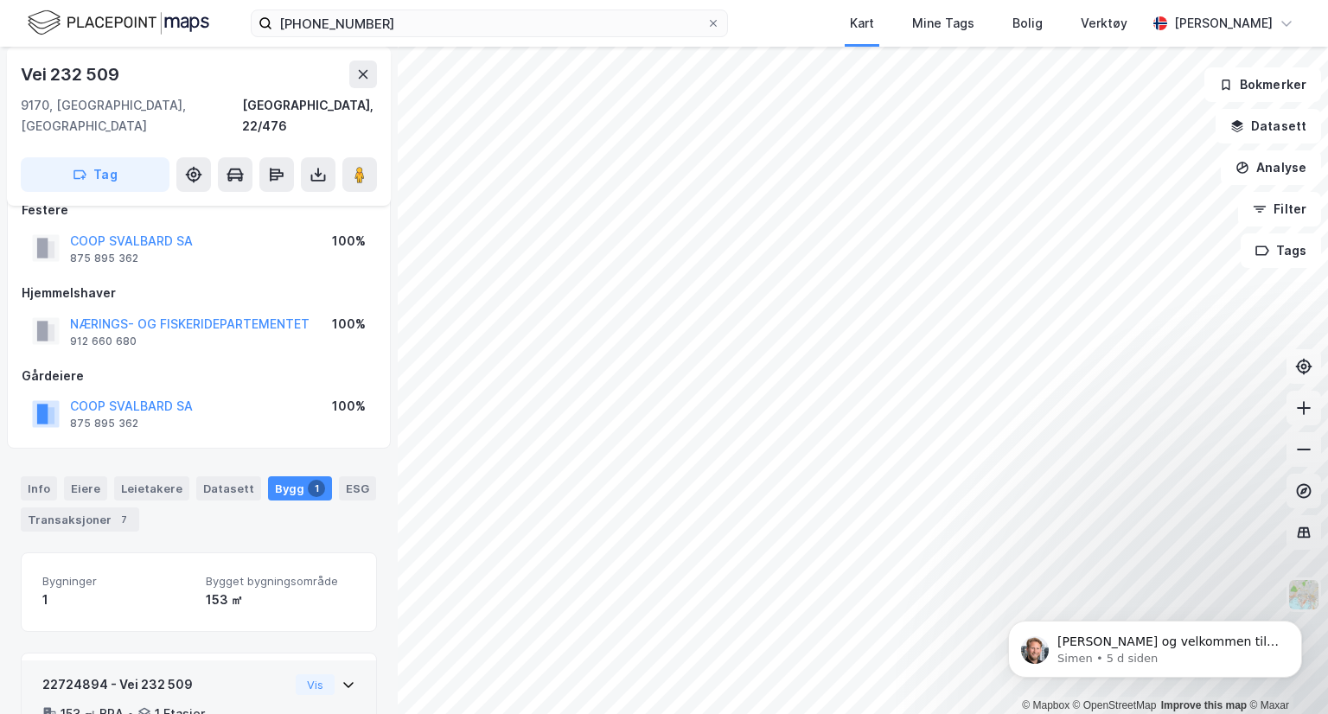
scroll to position [27, 0]
click at [73, 508] on div "Transaksjoner 7" at bounding box center [80, 520] width 118 height 24
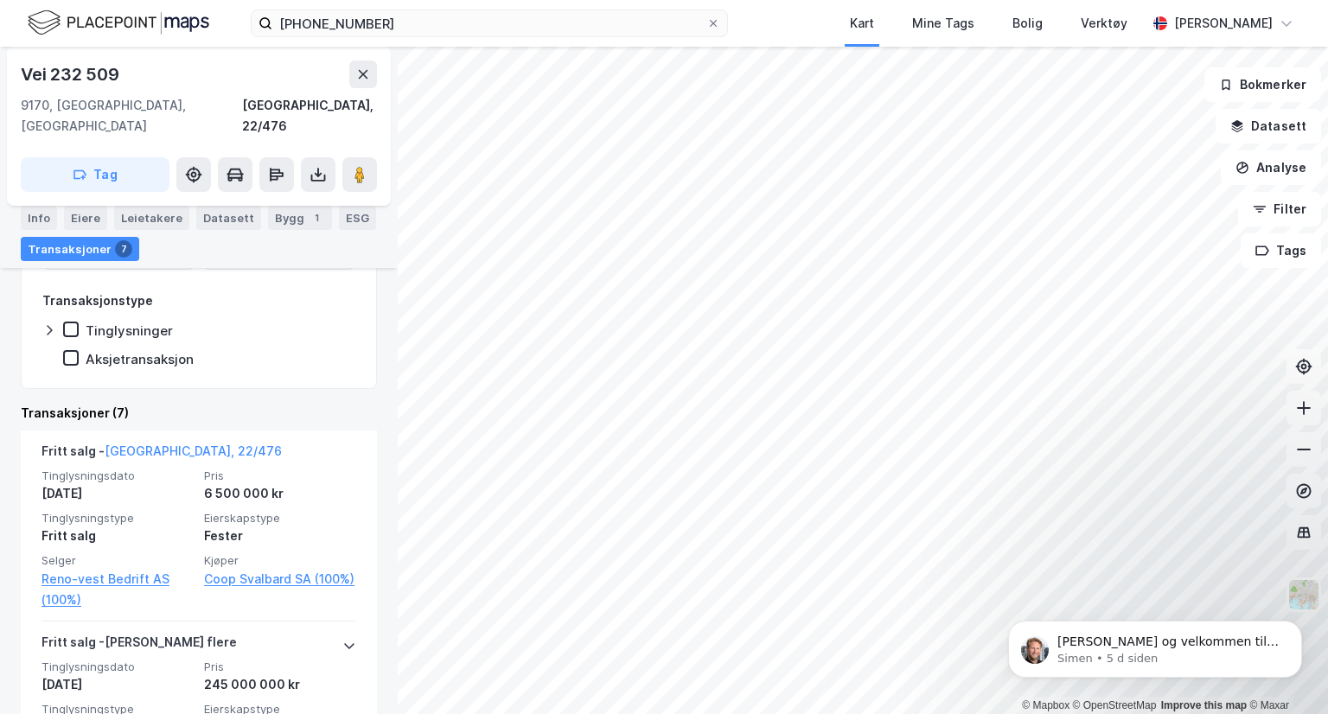
scroll to position [500, 0]
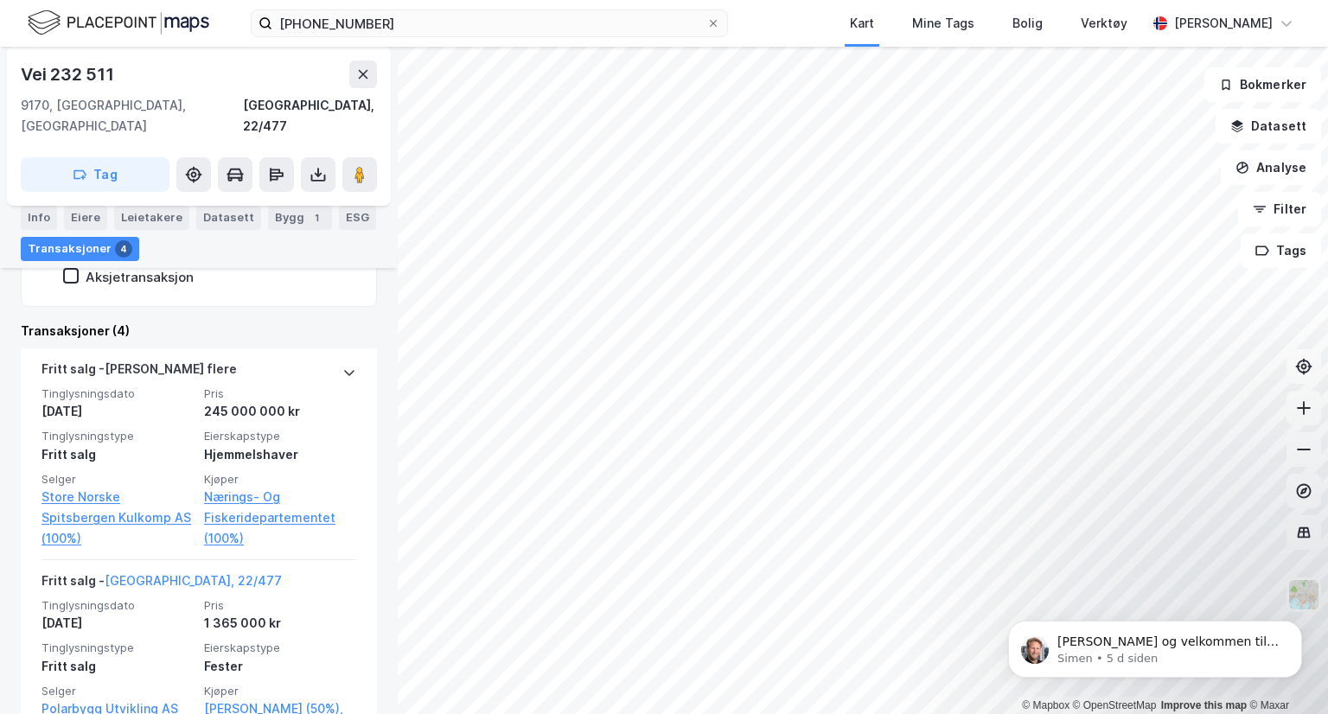
scroll to position [482, 0]
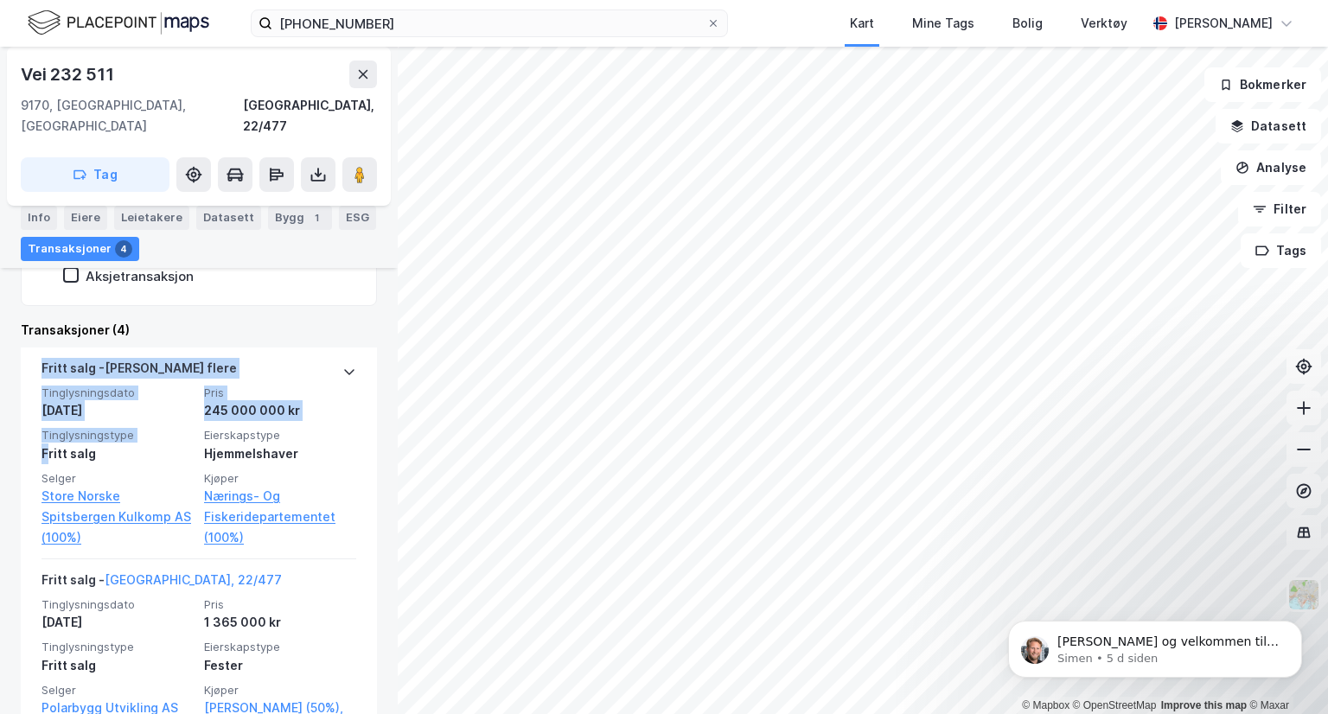
click at [591, 316] on div "© Mapbox © OpenStreetMap Improve this map © Maxar Vei [PHONE_NUMBER], [GEOGRAPH…" at bounding box center [664, 380] width 1328 height 667
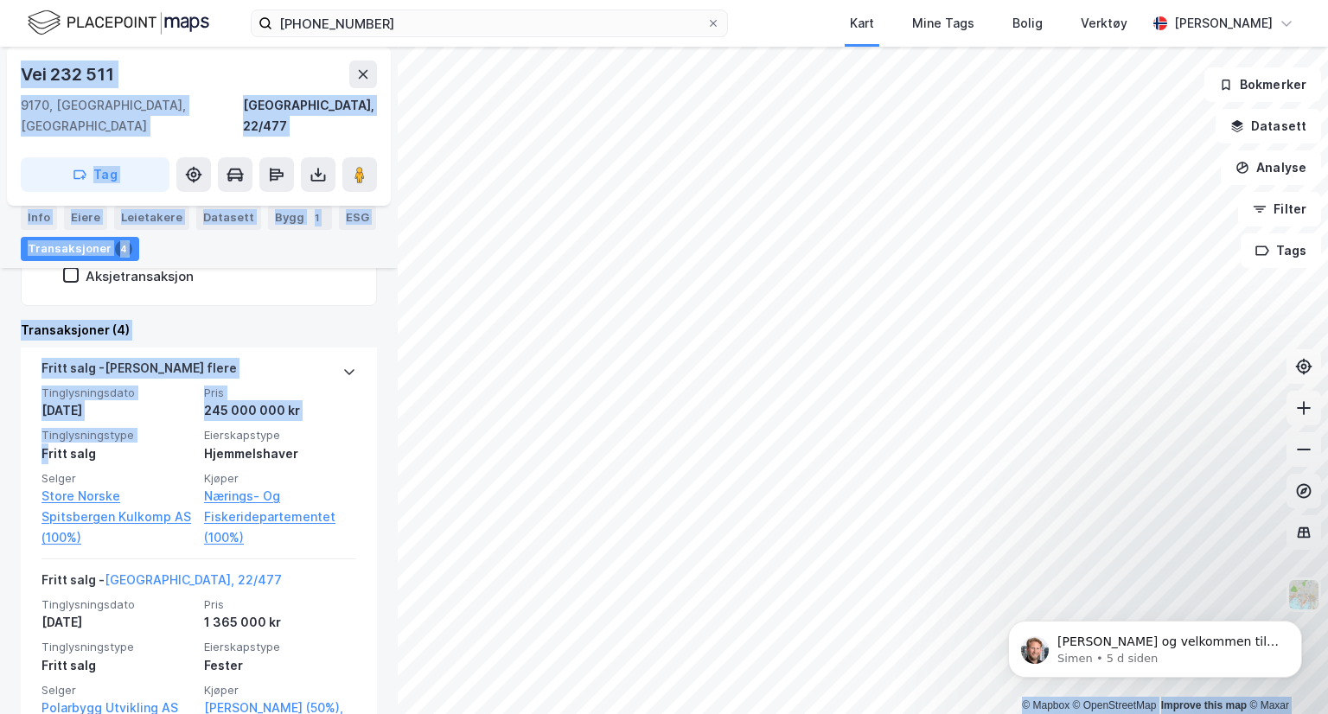
scroll to position [0, 0]
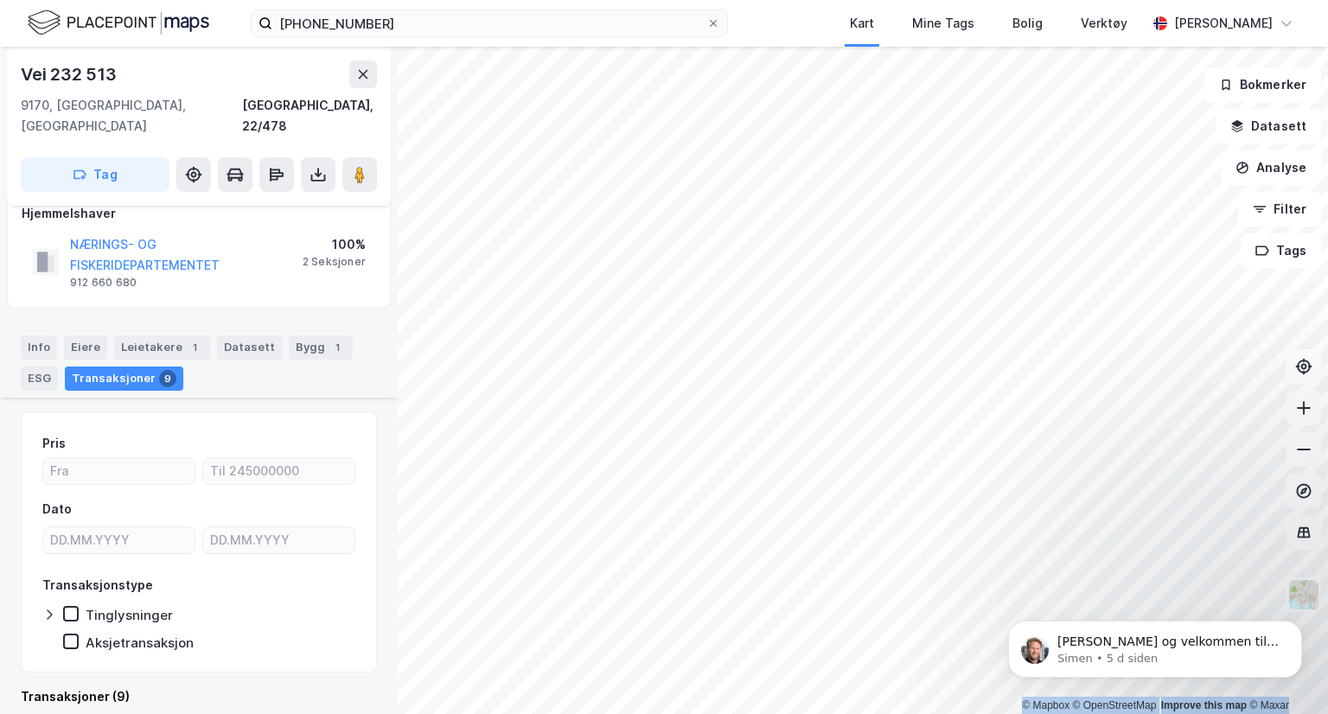
scroll to position [462, 0]
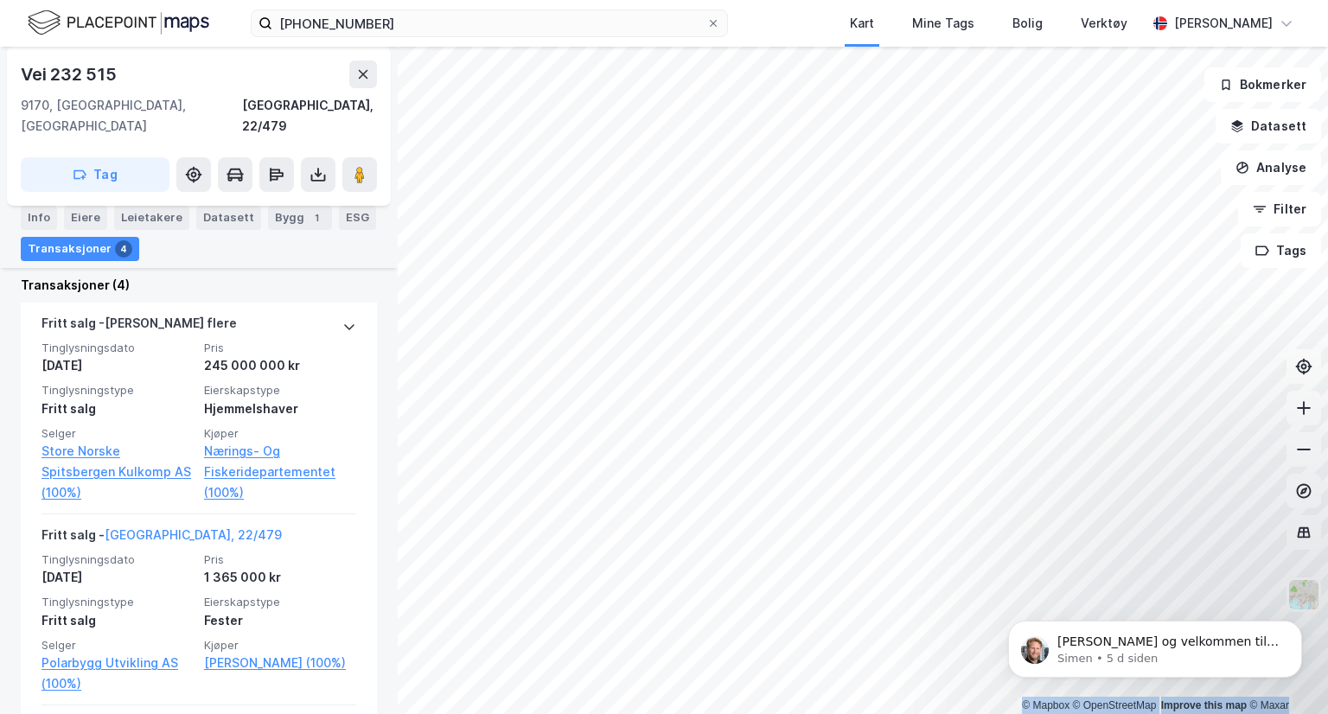
scroll to position [491, 0]
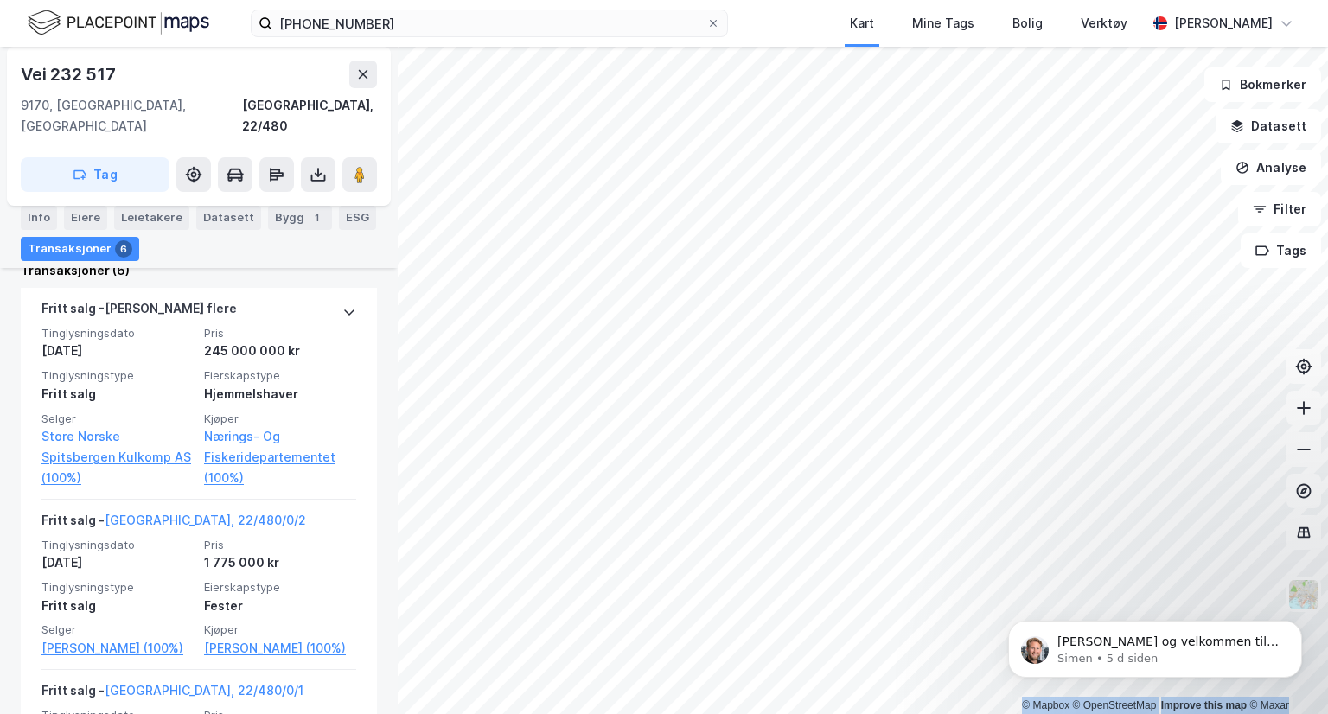
scroll to position [563, 0]
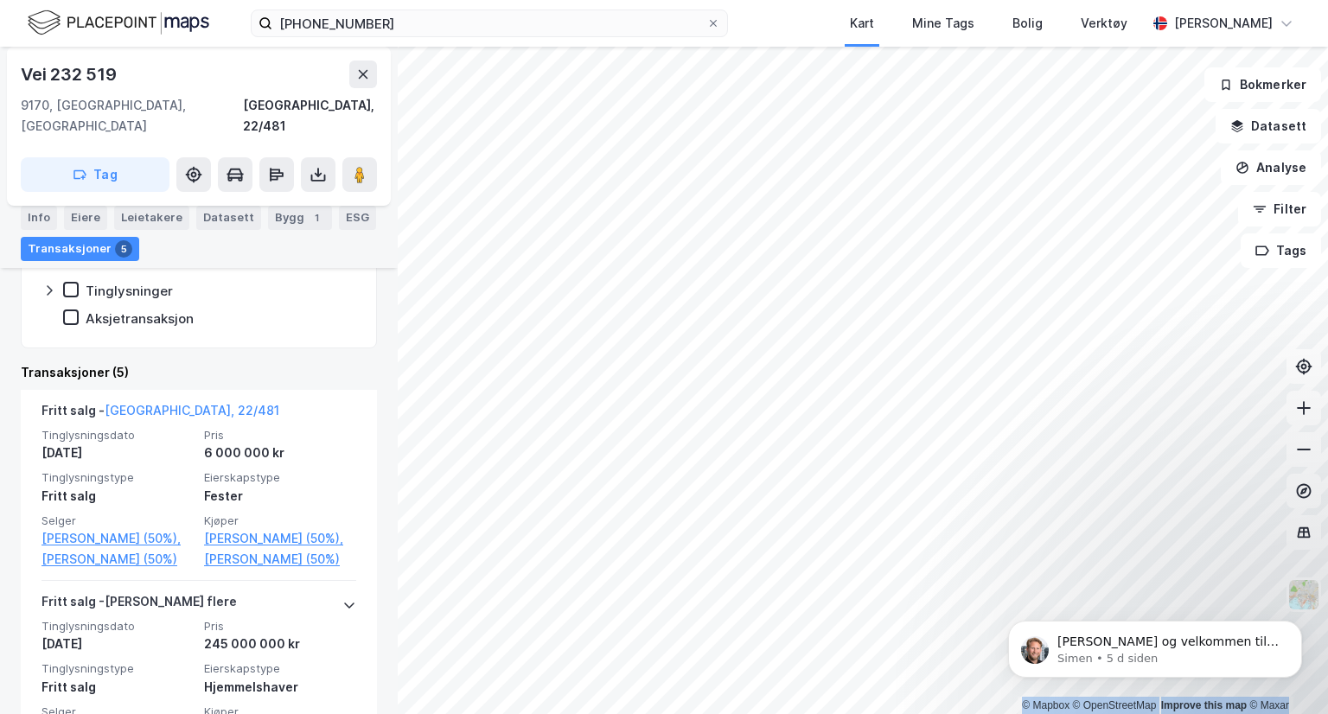
scroll to position [439, 0]
click at [40, 216] on div "Info" at bounding box center [39, 218] width 36 height 24
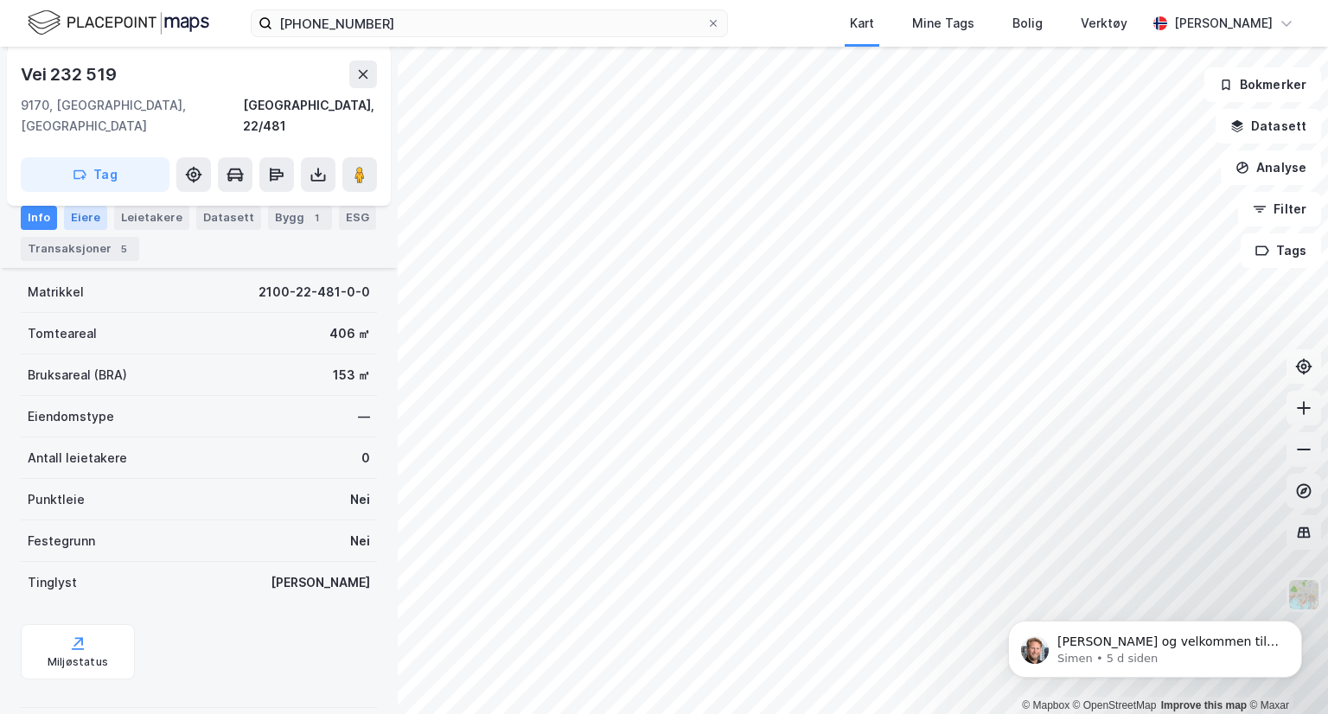
click at [73, 227] on div "Eiere" at bounding box center [85, 218] width 43 height 24
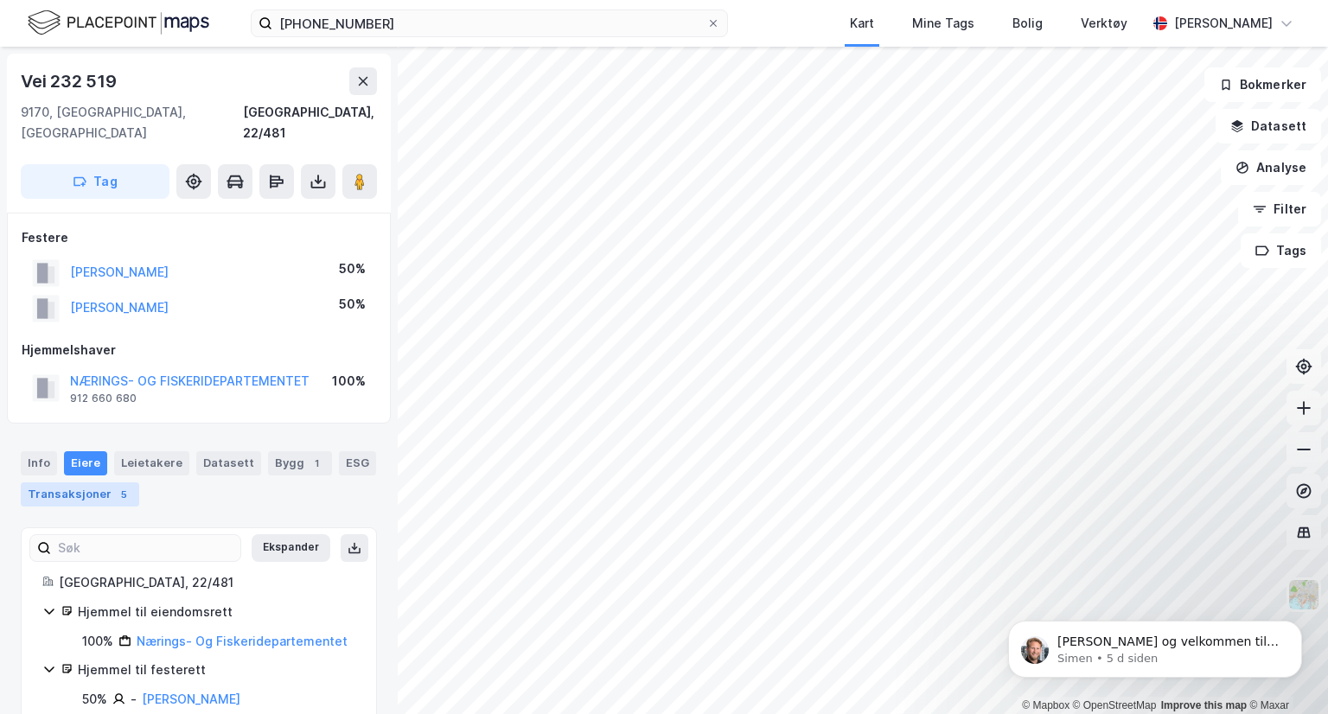
click at [67, 482] on div "Transaksjoner 5" at bounding box center [80, 494] width 118 height 24
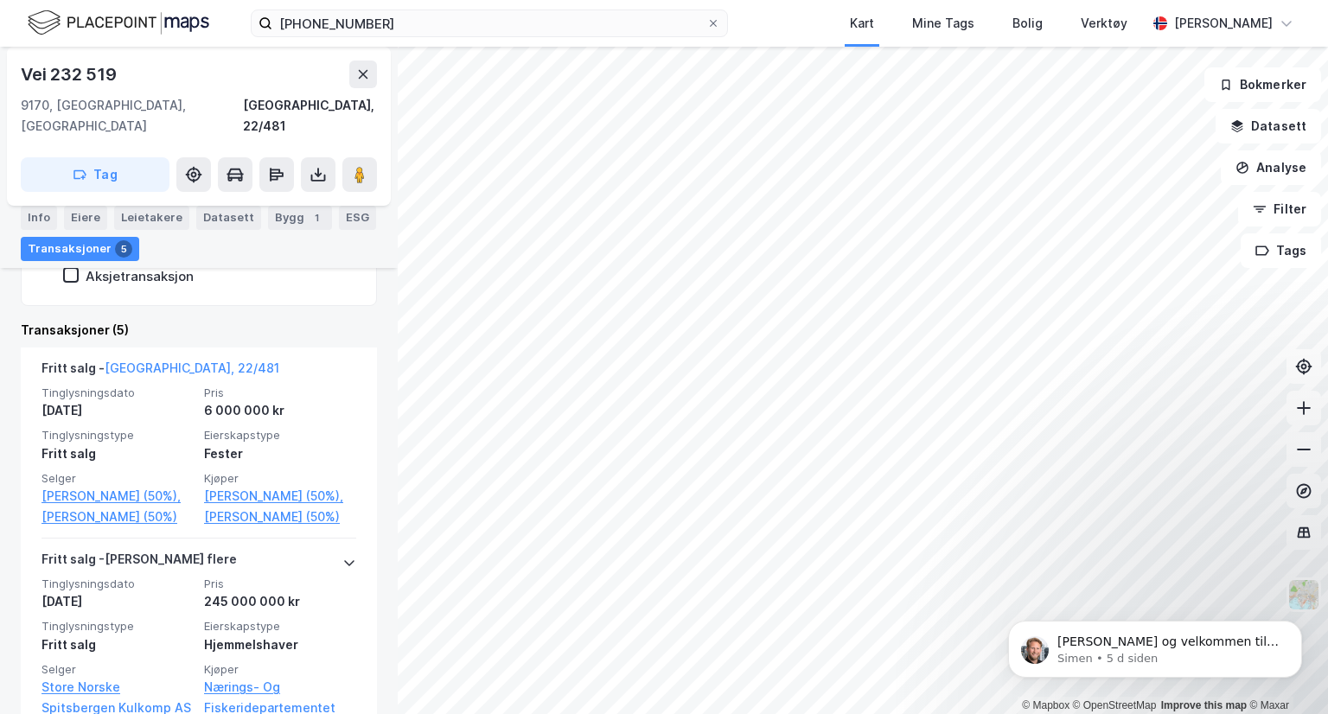
scroll to position [481, 0]
click at [37, 222] on div "Info" at bounding box center [39, 218] width 36 height 24
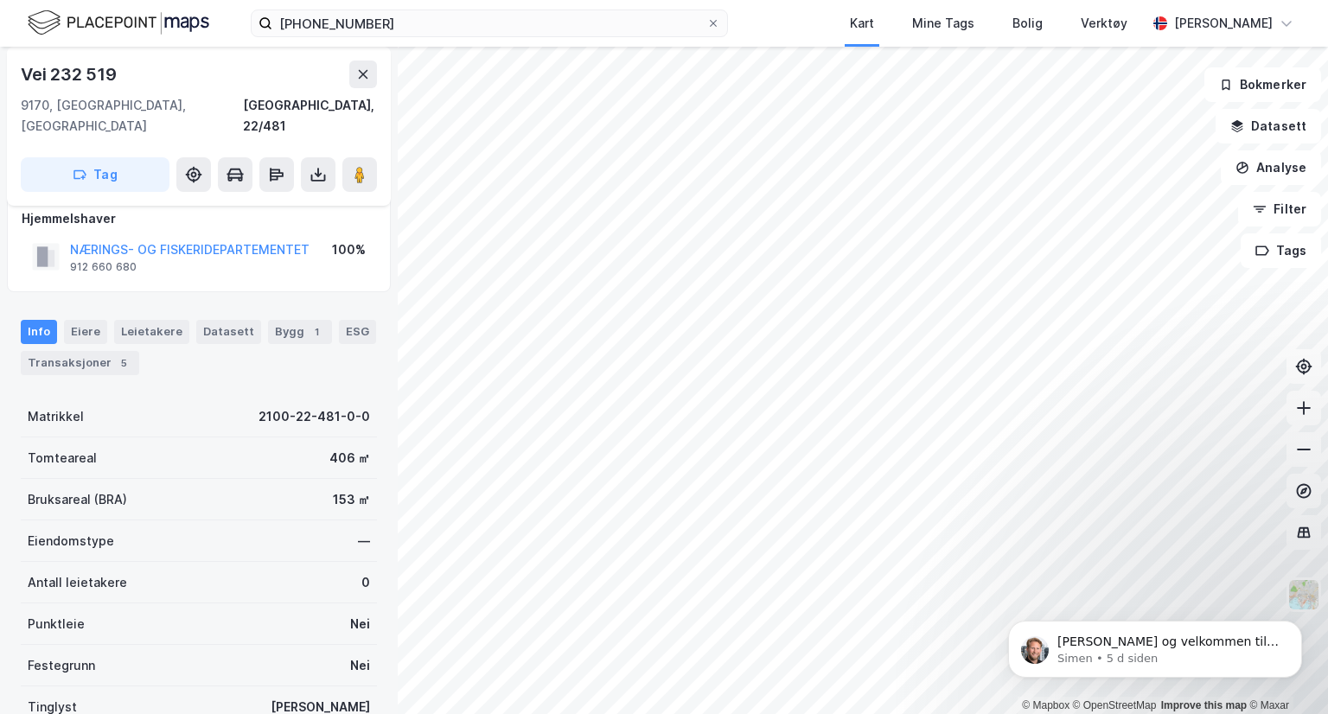
scroll to position [124, 0]
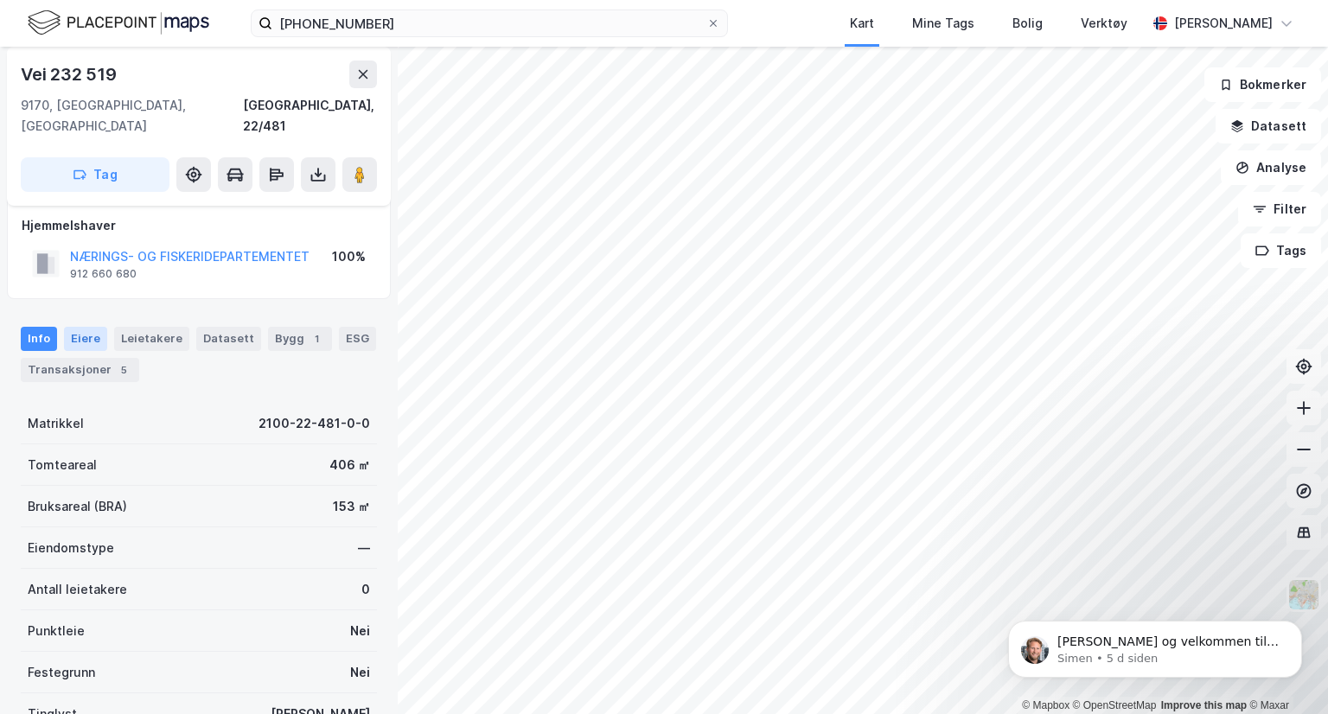
click at [93, 327] on div "Eiere" at bounding box center [85, 339] width 43 height 24
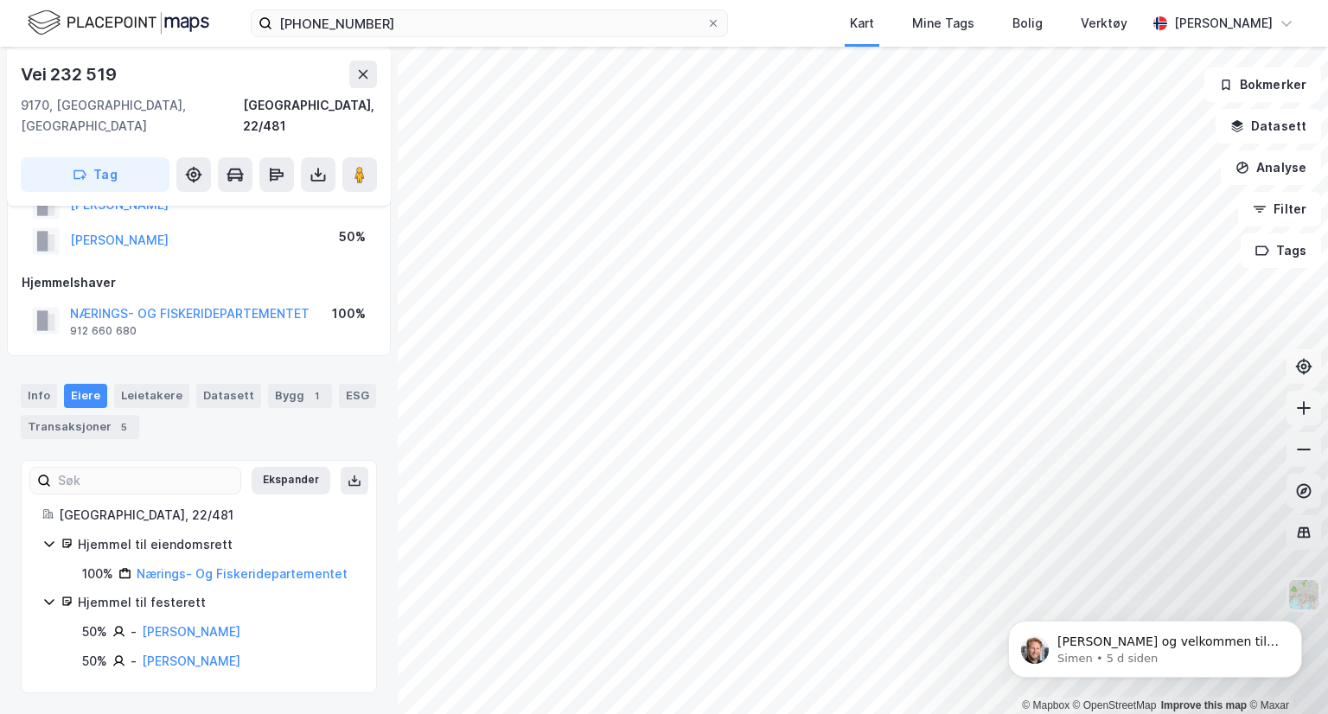
scroll to position [48, 0]
